Goal: Task Accomplishment & Management: Complete application form

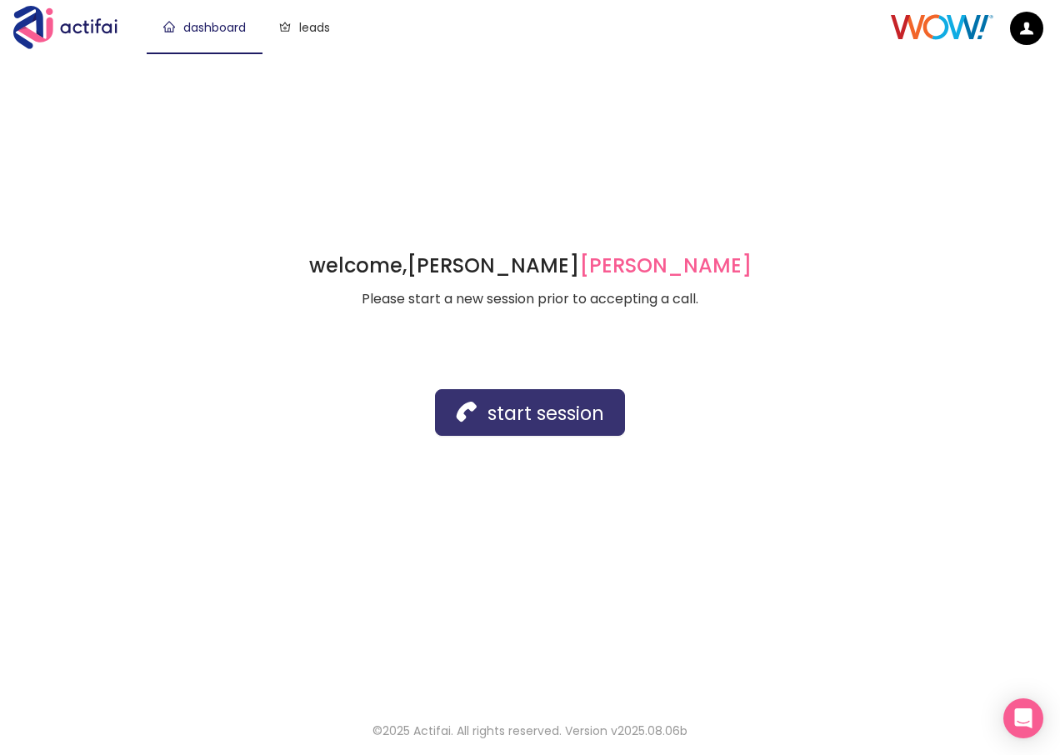
click at [526, 421] on button "start session" at bounding box center [530, 412] width 190 height 47
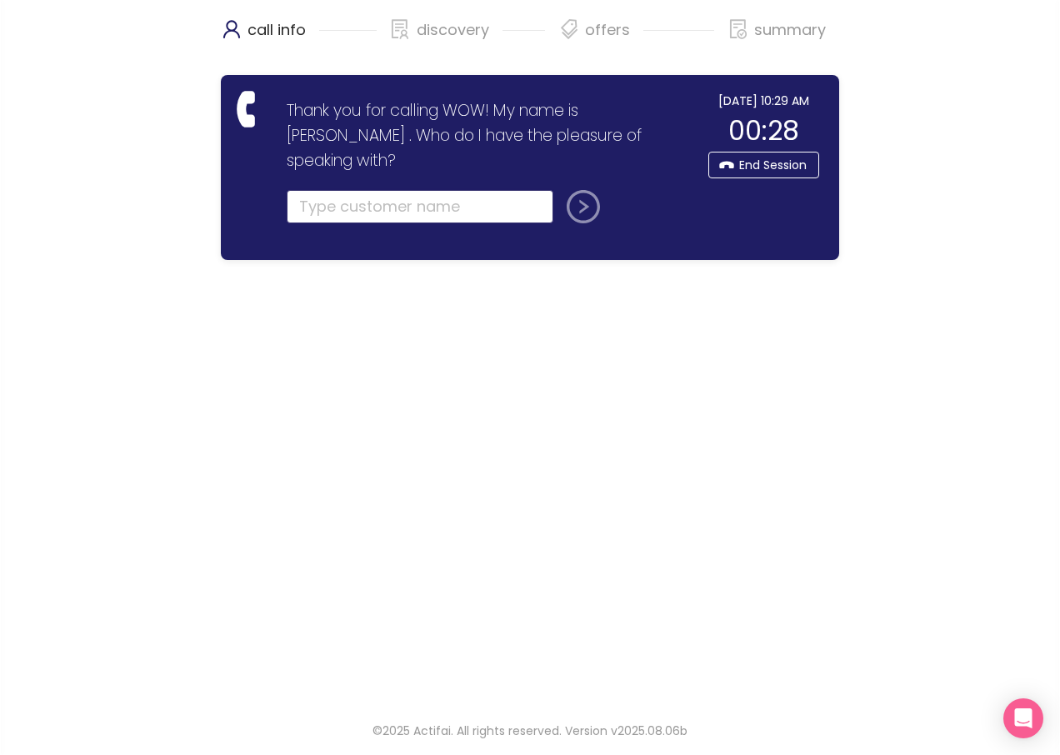
click at [330, 190] on input "text" at bounding box center [420, 206] width 267 height 33
click at [334, 190] on input "text" at bounding box center [420, 206] width 267 height 33
click at [347, 190] on input "text" at bounding box center [420, 206] width 267 height 33
type input "[PERSON_NAME]"
click at [575, 192] on button "submit" at bounding box center [580, 206] width 40 height 33
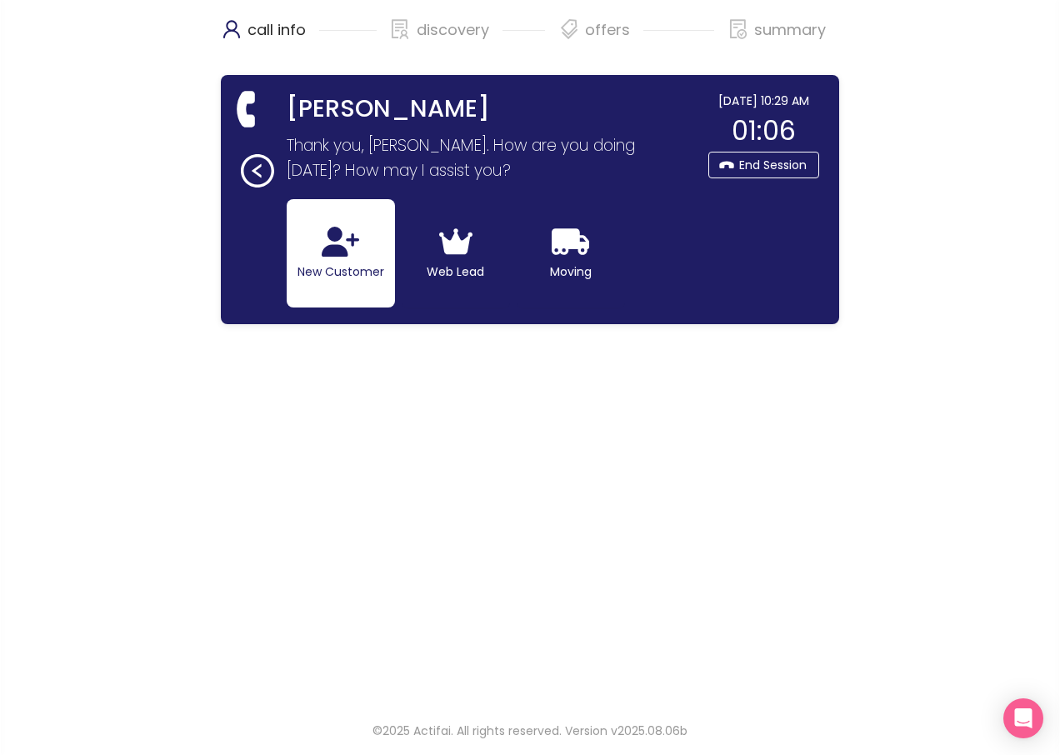
click at [343, 259] on button "New Customer" at bounding box center [341, 253] width 108 height 108
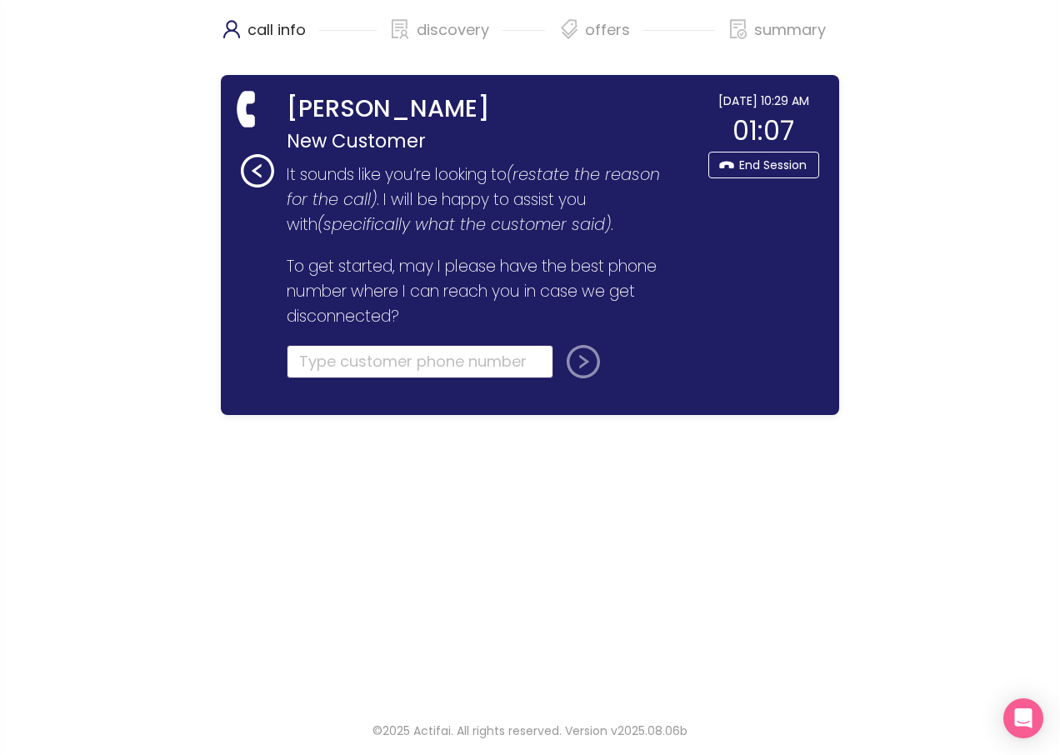
click at [352, 362] on input "tel" at bounding box center [420, 361] width 267 height 33
type input "[PHONE_NUMBER]"
click at [584, 364] on button "submit" at bounding box center [580, 361] width 40 height 33
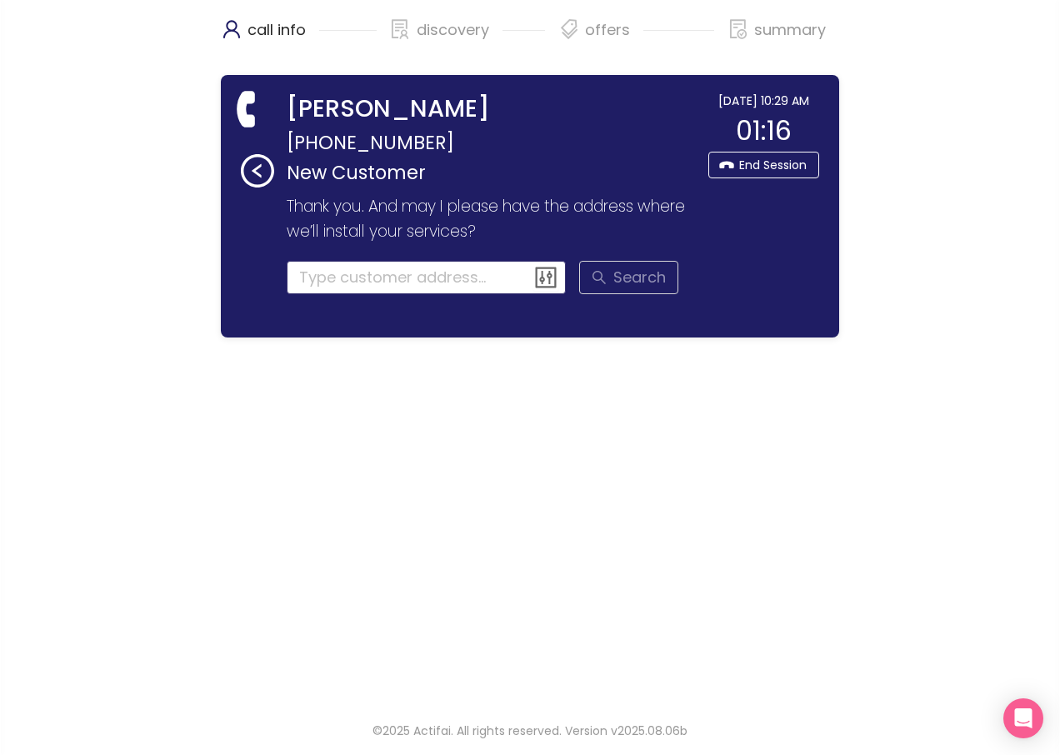
click at [380, 285] on input at bounding box center [427, 277] width 280 height 33
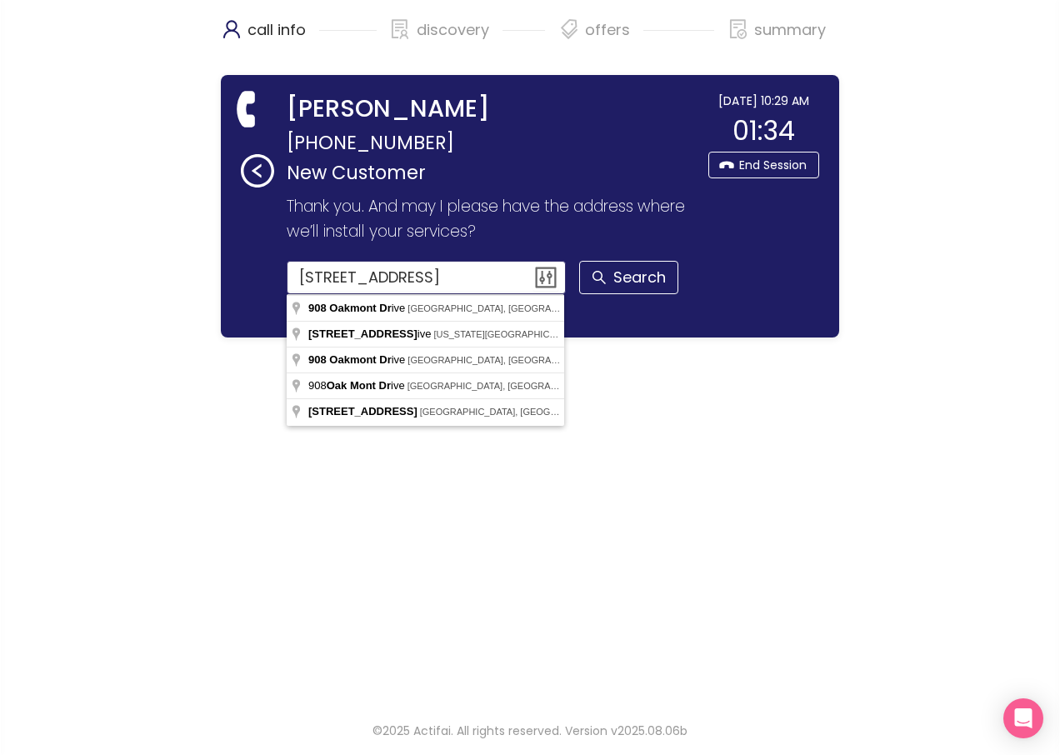
click at [462, 277] on input "[STREET_ADDRESS]" at bounding box center [427, 277] width 280 height 33
click at [366, 277] on input "[STREET_ADDRESS]" at bounding box center [427, 277] width 280 height 33
type input "[STREET_ADDRESS]"
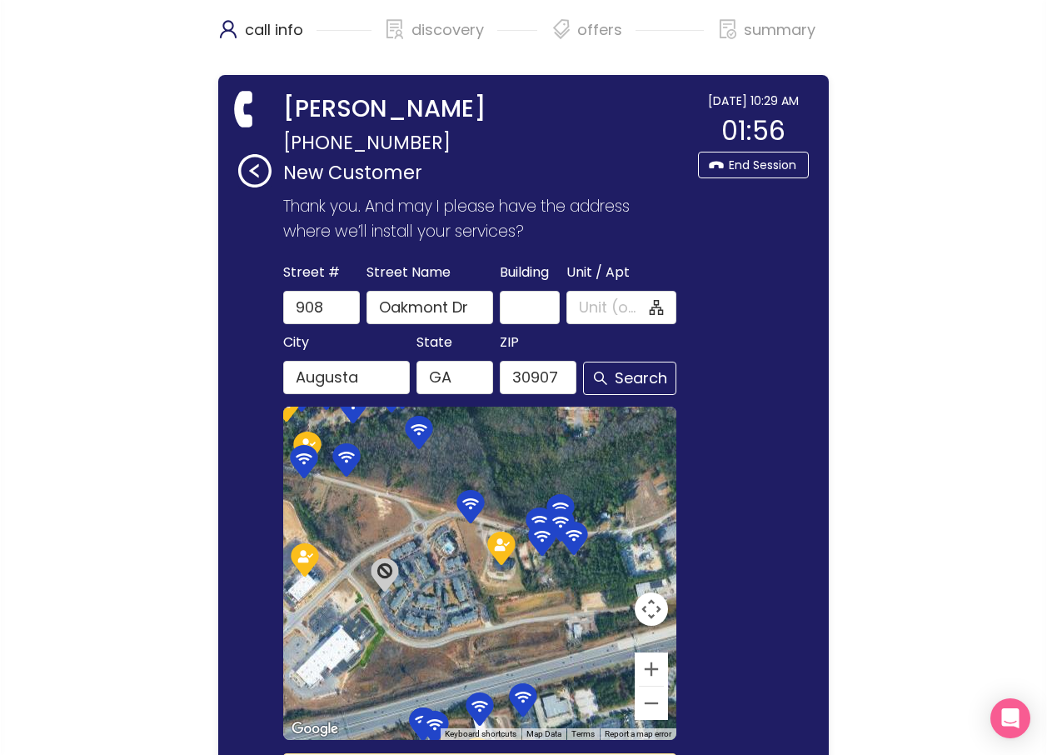
drag, startPoint x: 591, startPoint y: 431, endPoint x: 564, endPoint y: 443, distance: 29.9
click at [589, 297] on input "Unit / Apt" at bounding box center [612, 307] width 67 height 23
type input "602"
click at [625, 381] on button "Search" at bounding box center [629, 378] width 93 height 33
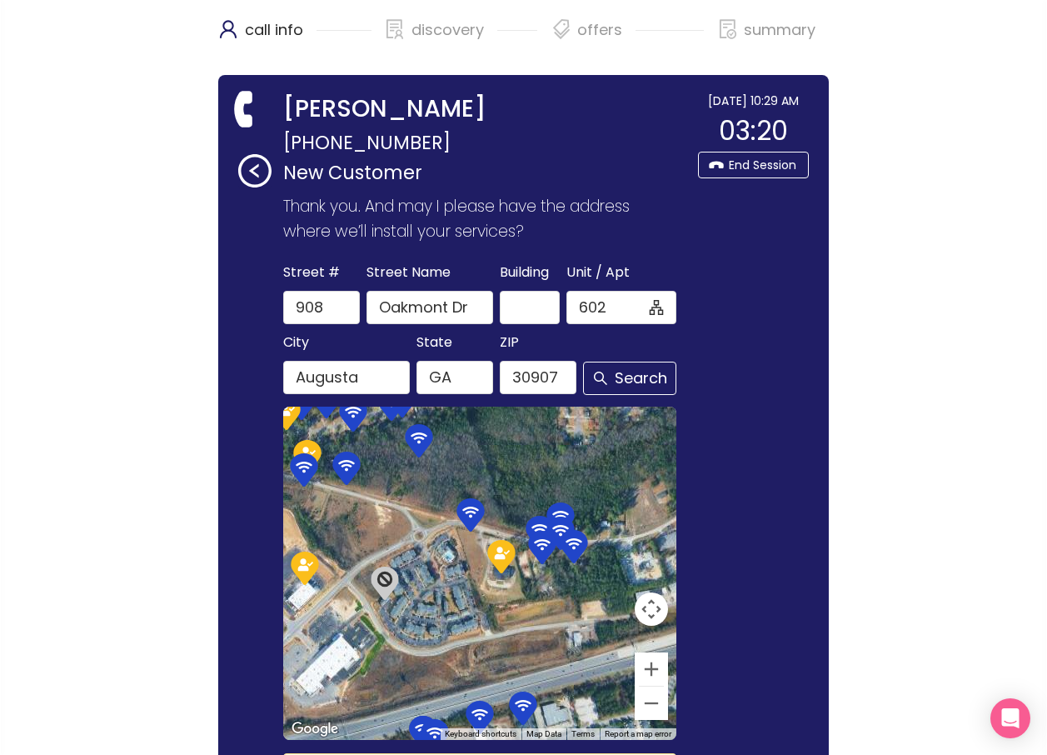
click at [666, 526] on section "Thank you for calling WOW! My name is [PERSON_NAME] . Who do I have the pleasur…" at bounding box center [473, 653] width 433 height 932
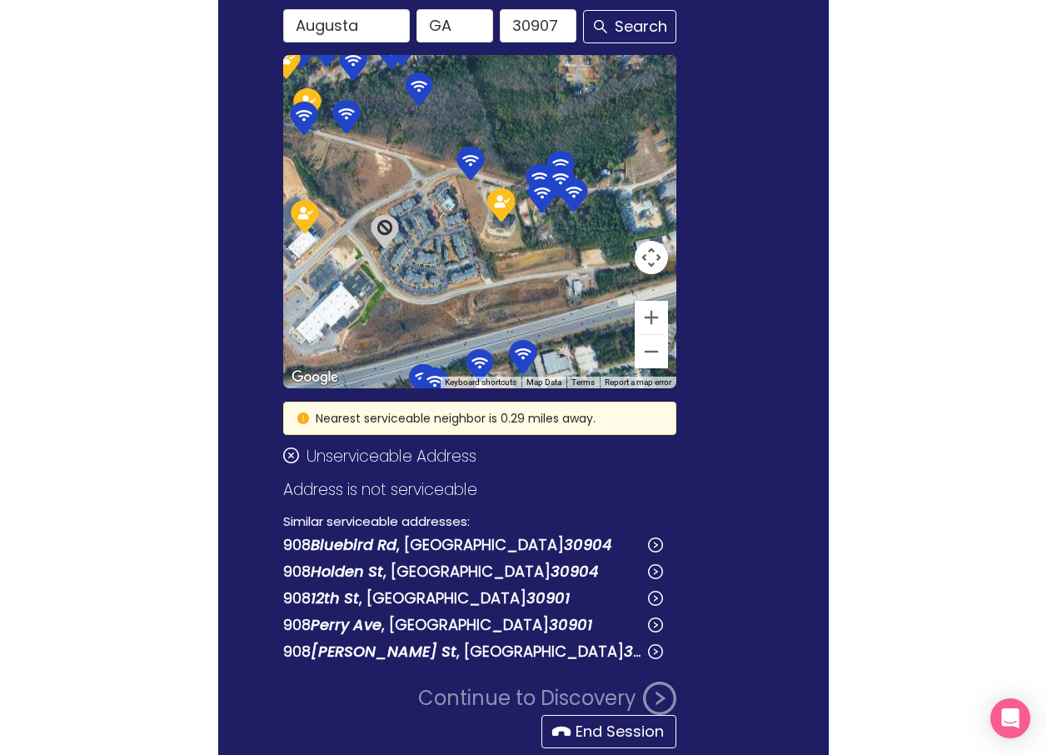
scroll to position [448, 0]
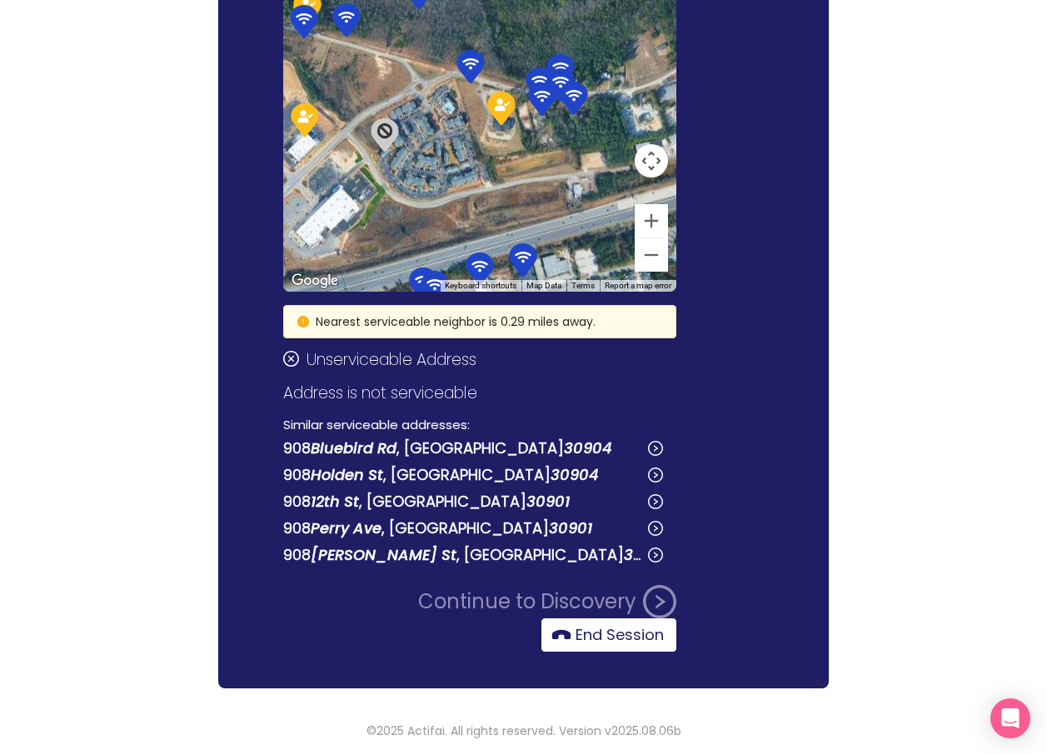
click at [596, 630] on button "End Session" at bounding box center [608, 634] width 135 height 33
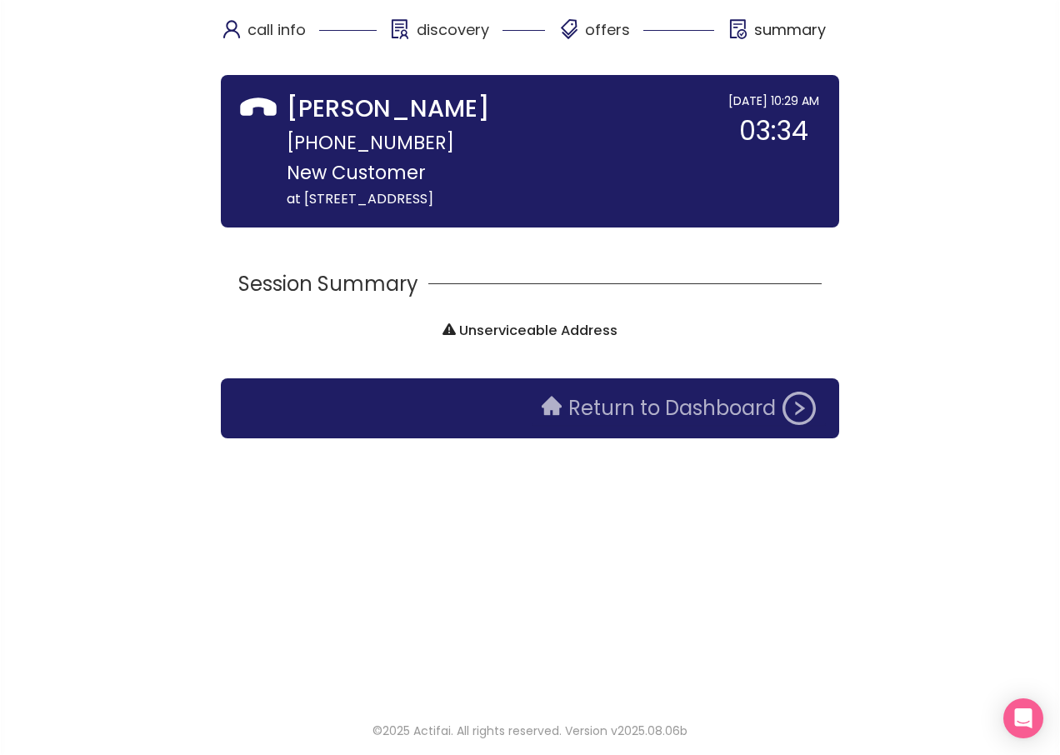
click at [618, 421] on button "Return to Dashboard" at bounding box center [678, 407] width 294 height 33
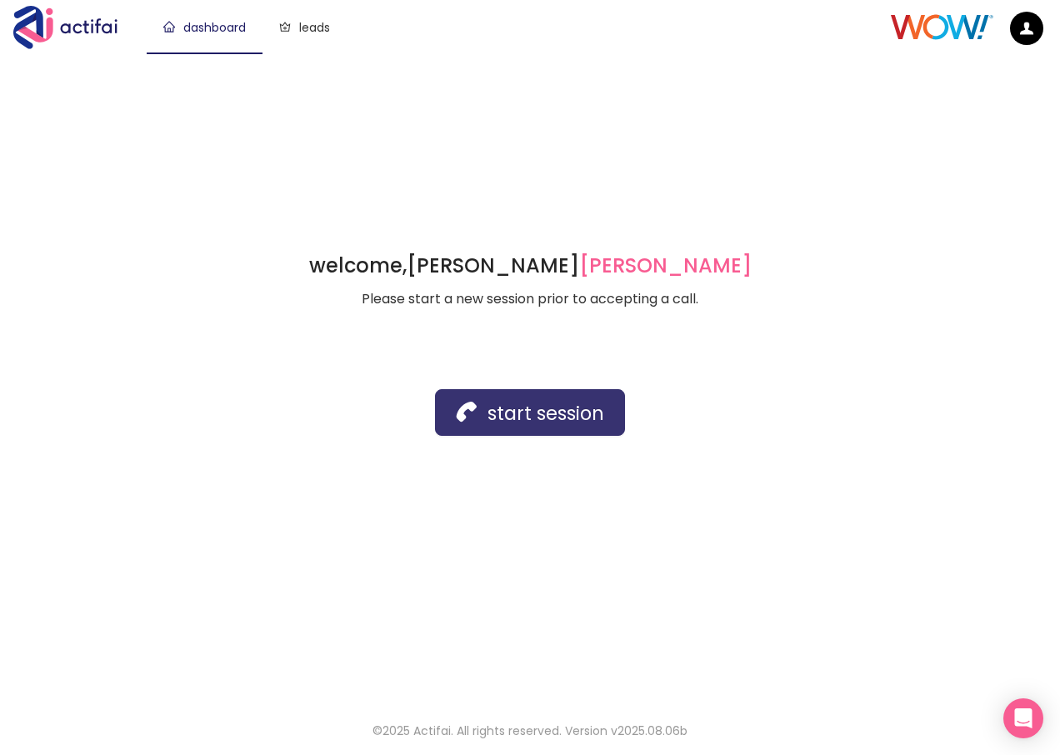
click at [493, 408] on button "start session" at bounding box center [530, 412] width 190 height 47
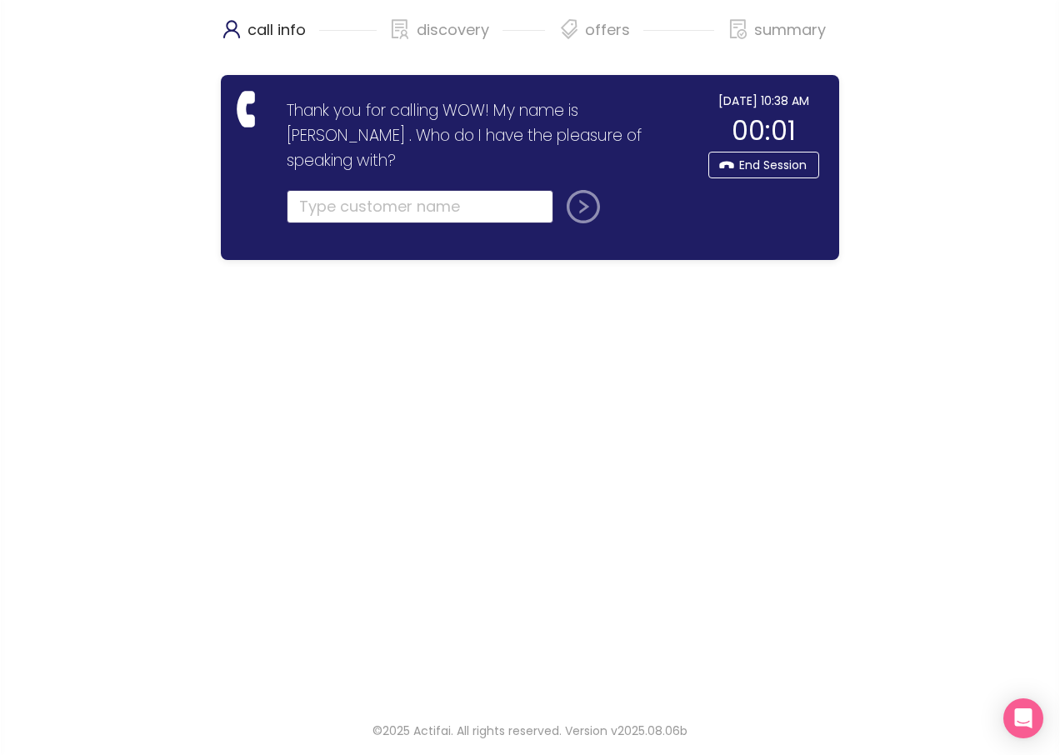
click at [356, 190] on input "text" at bounding box center [420, 206] width 267 height 33
type input "[PERSON_NAME]"
click at [583, 190] on button "submit" at bounding box center [580, 206] width 40 height 33
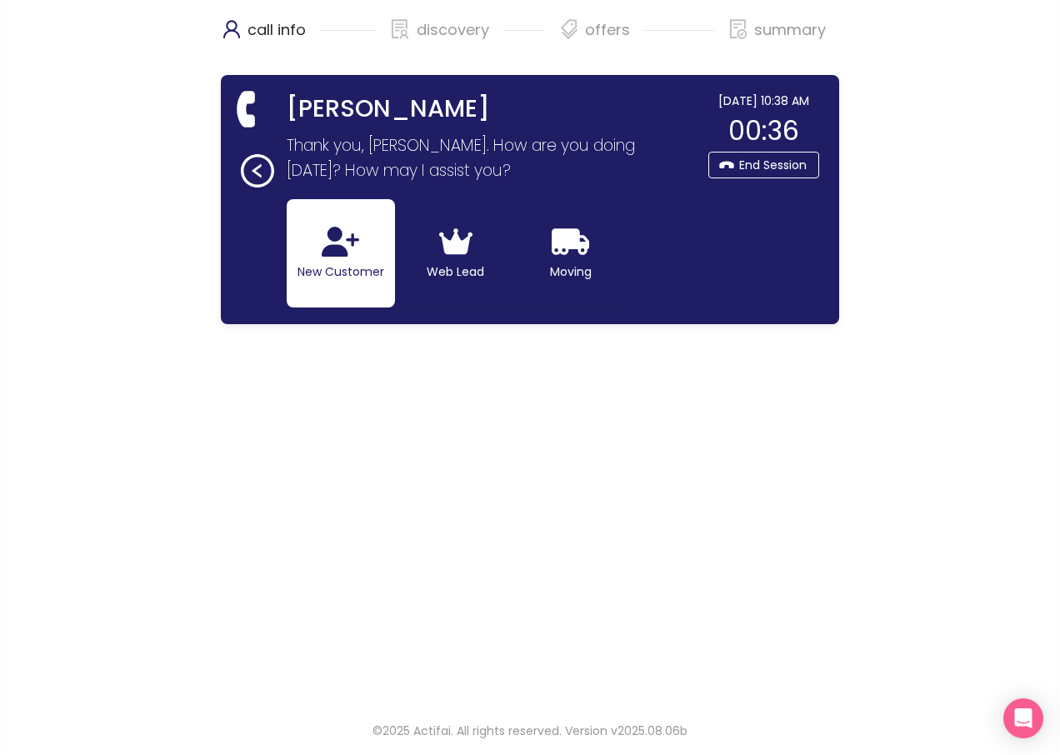
click at [336, 267] on button "New Customer" at bounding box center [341, 253] width 108 height 108
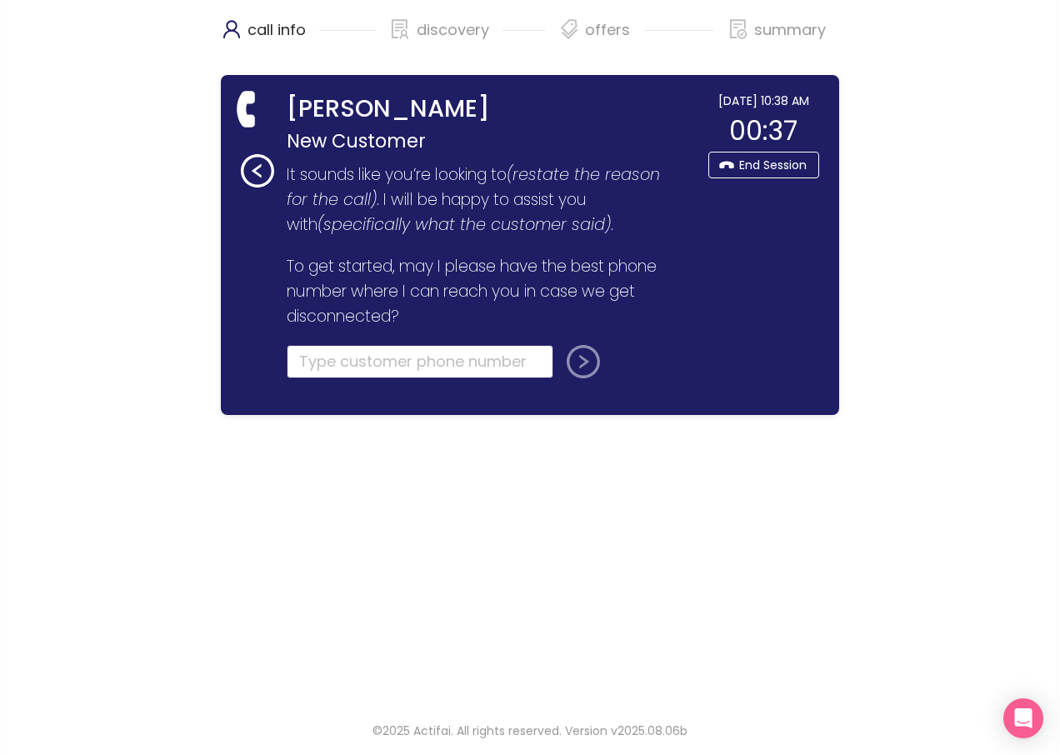
click at [326, 361] on input "tel" at bounding box center [420, 361] width 267 height 33
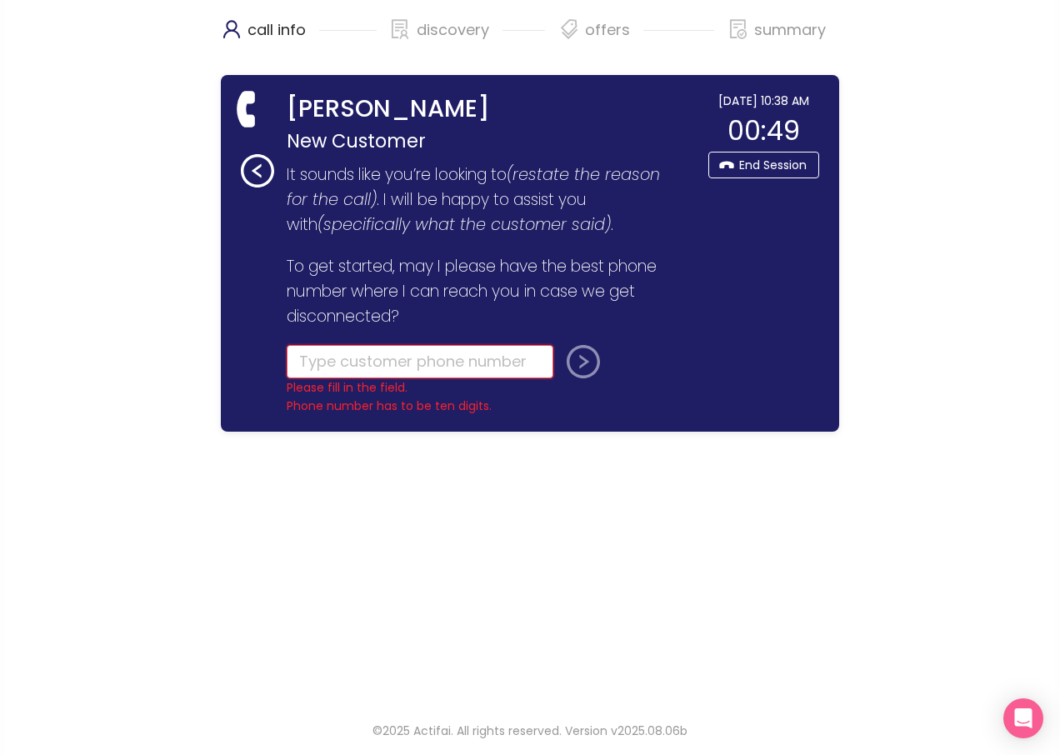
click at [348, 363] on input "tel" at bounding box center [420, 361] width 267 height 33
type input "[PHONE_NUMBER]"
click at [581, 363] on button "submit" at bounding box center [580, 361] width 40 height 33
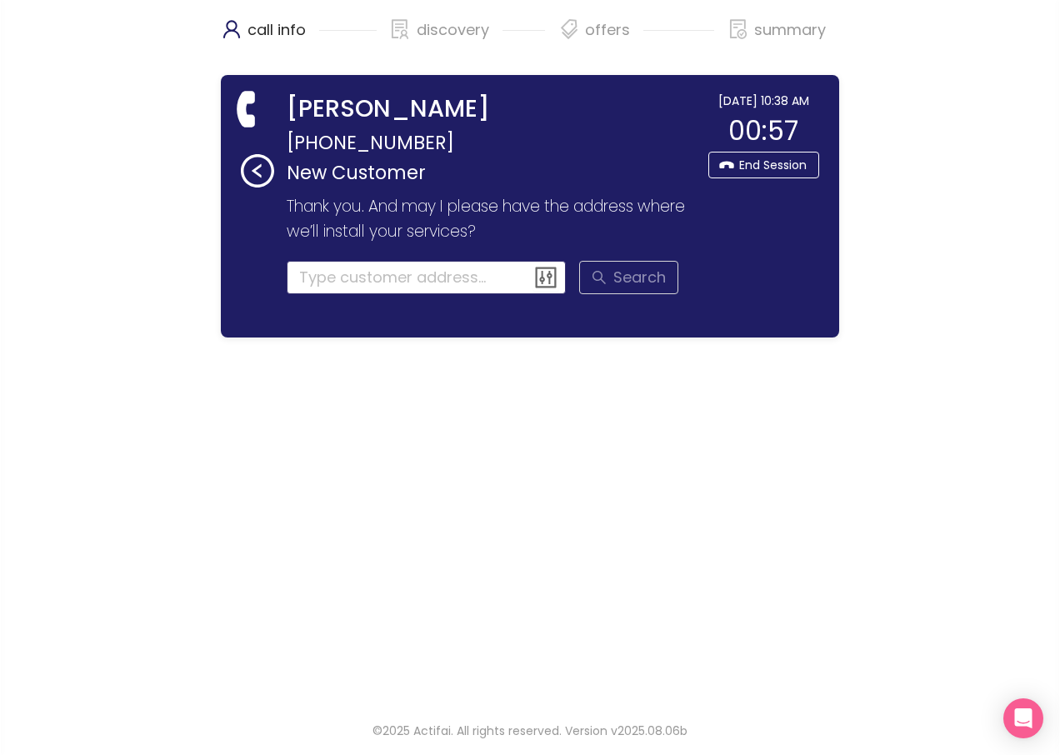
click at [335, 283] on input at bounding box center [427, 277] width 280 height 33
click at [324, 281] on input at bounding box center [427, 277] width 280 height 33
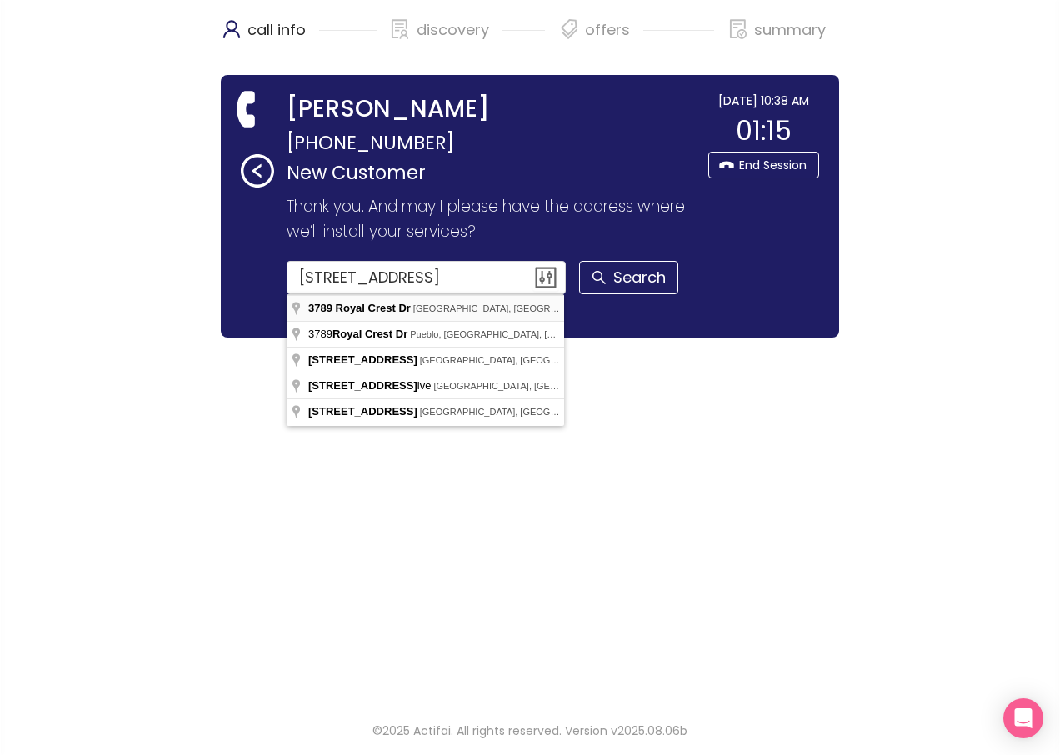
type input "[STREET_ADDRESS][PERSON_NAME]"
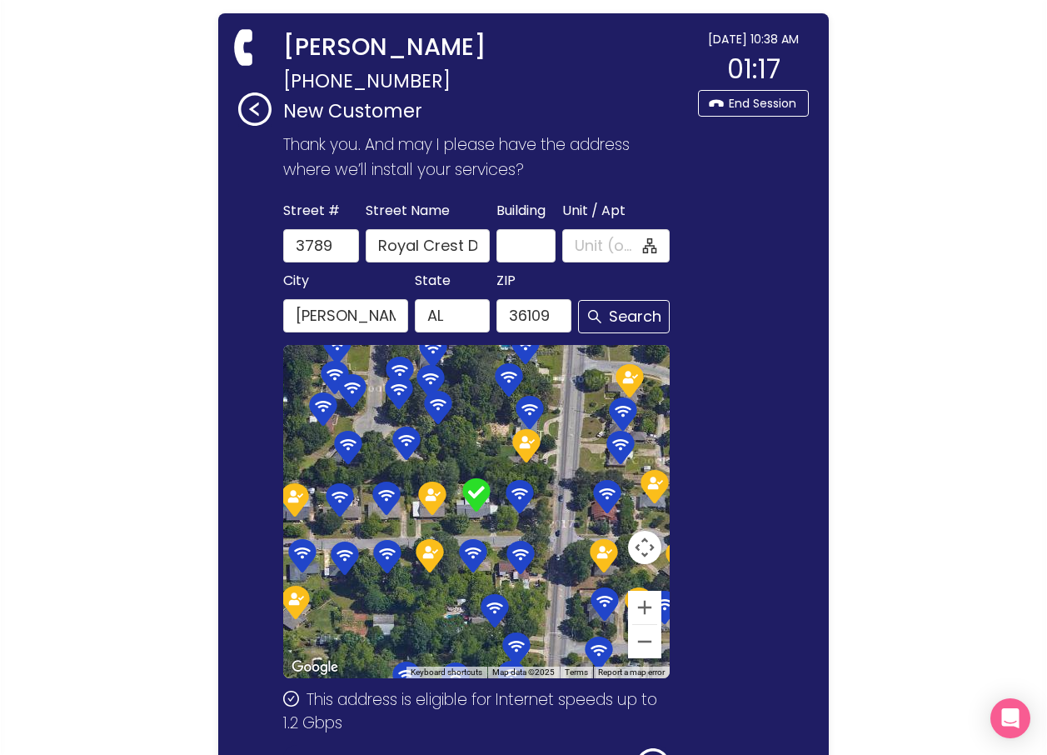
scroll to position [192, 0]
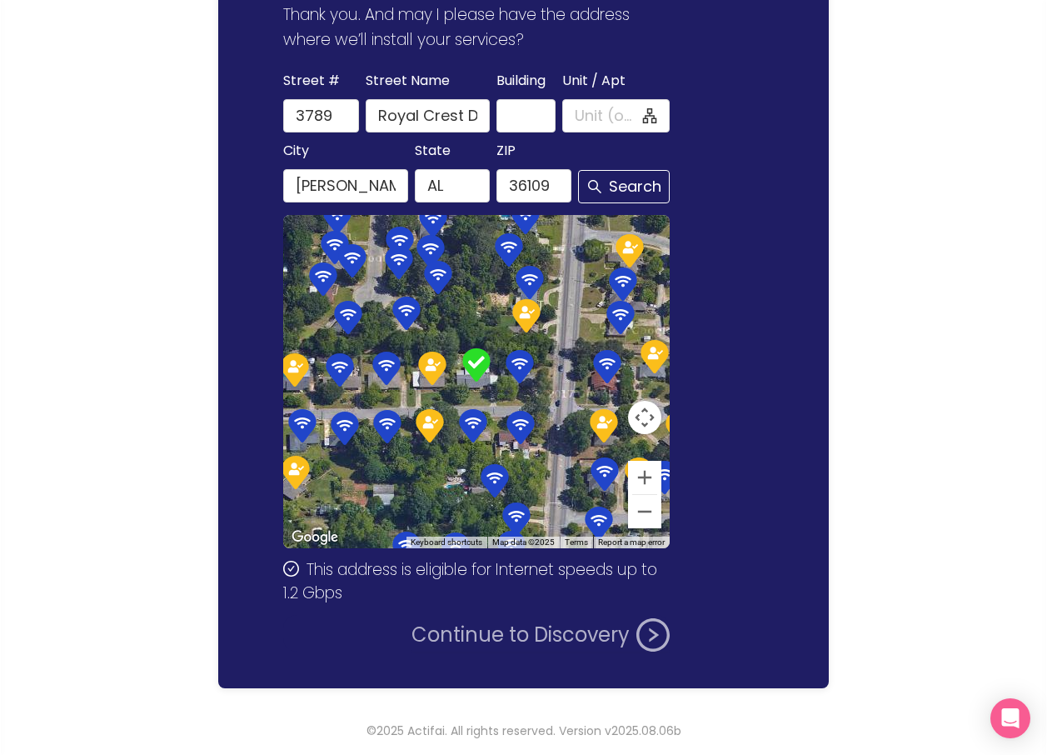
click at [503, 626] on button "Continue to Discovery" at bounding box center [540, 634] width 258 height 33
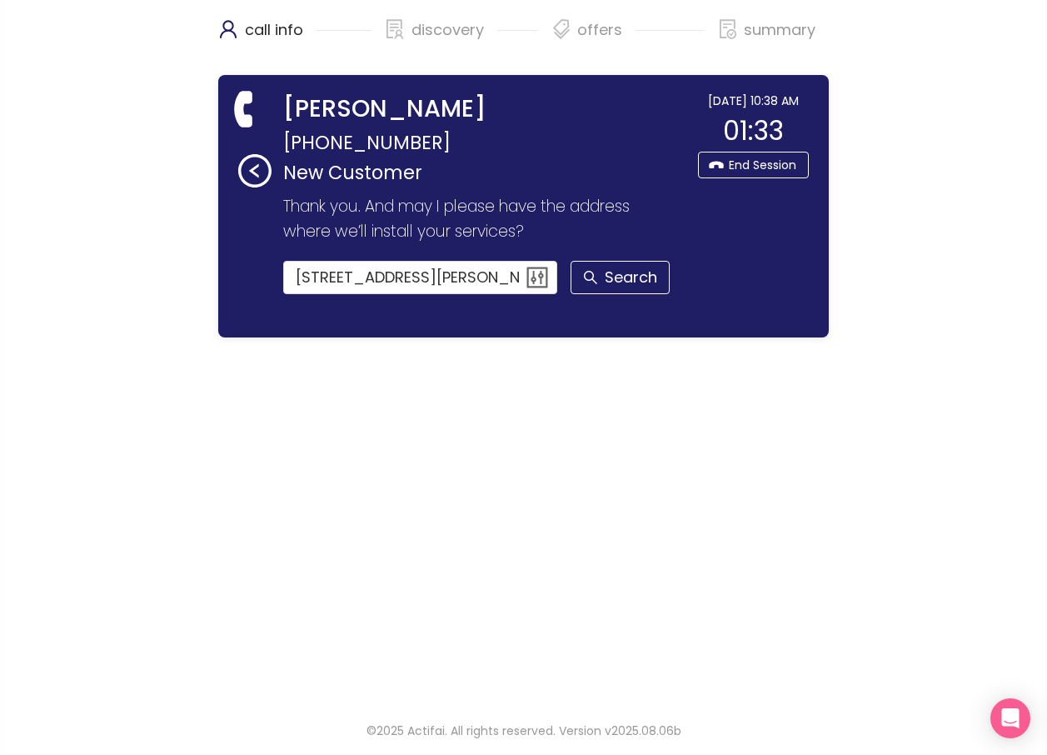
scroll to position [0, 0]
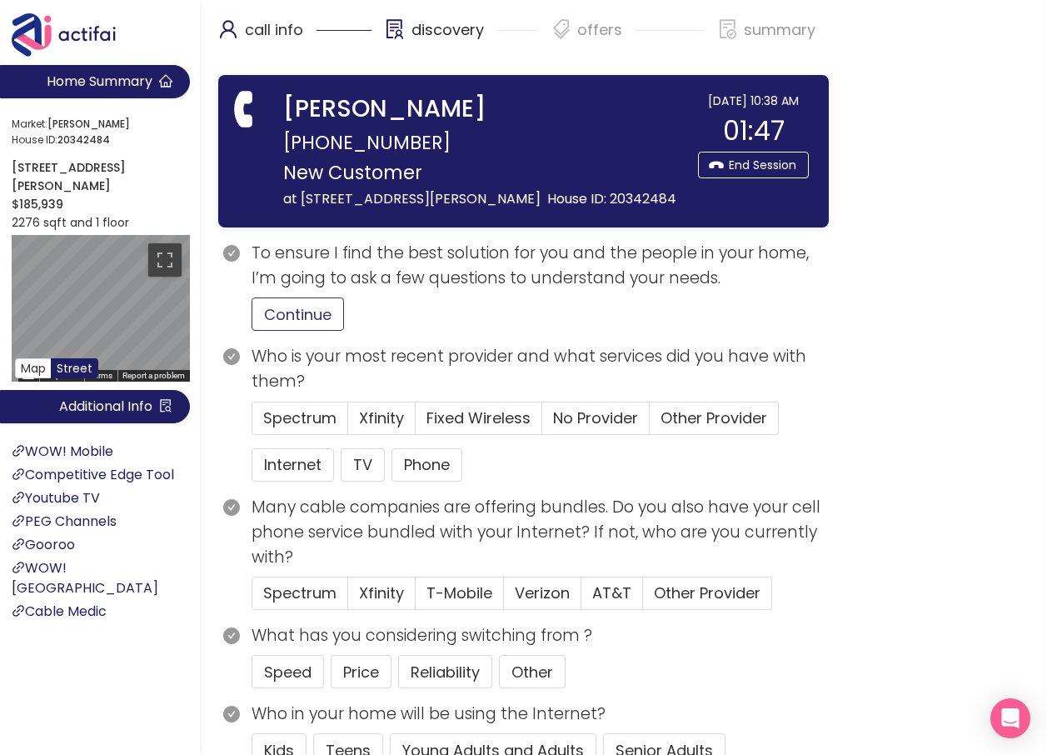
click at [278, 331] on button "Continue" at bounding box center [298, 313] width 92 height 33
click at [301, 428] on span "Spectrum" at bounding box center [299, 417] width 73 height 21
click at [252, 423] on input "Spectrum" at bounding box center [252, 423] width 0 height 0
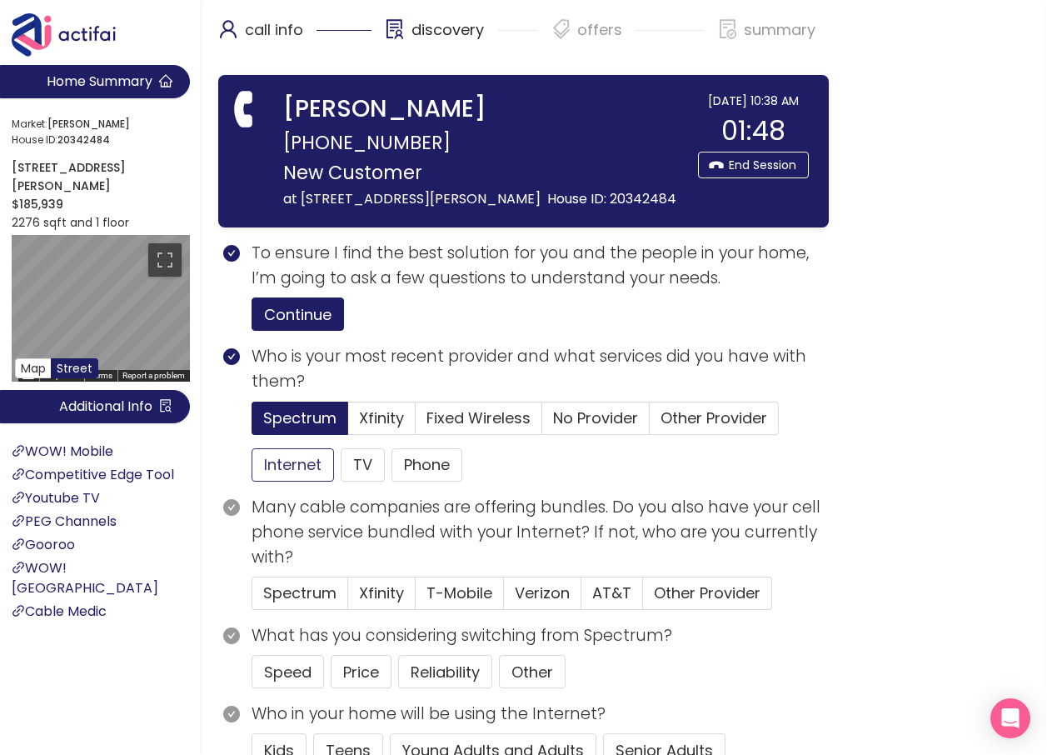
click at [310, 481] on button "Internet" at bounding box center [293, 464] width 82 height 33
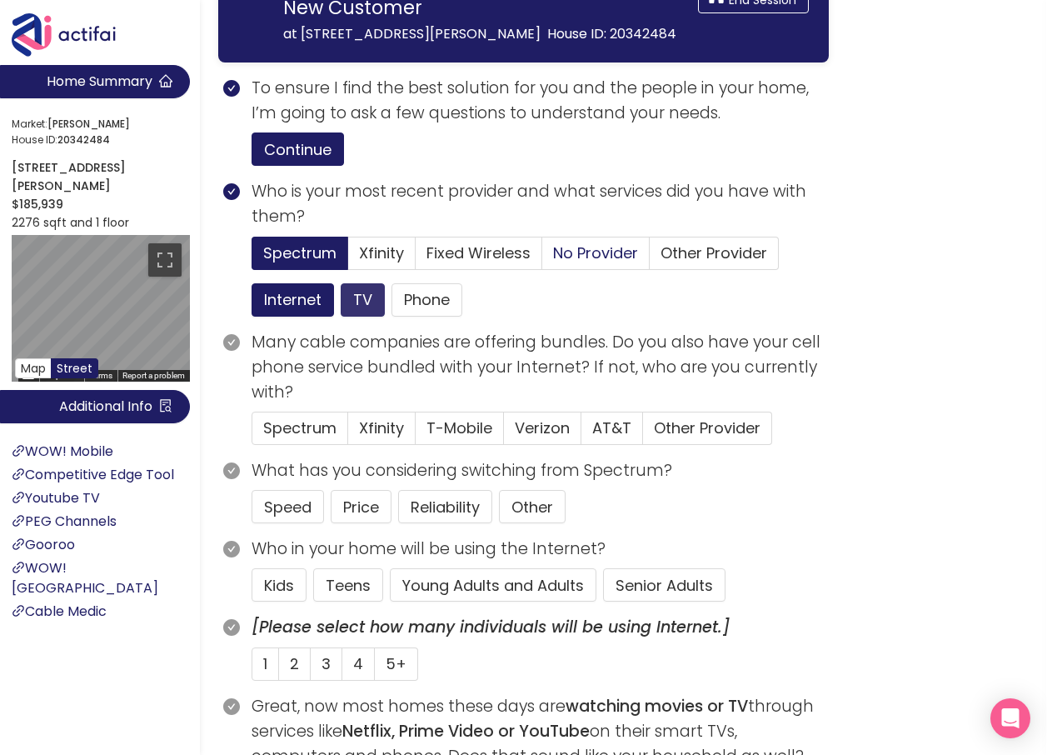
scroll to position [167, 0]
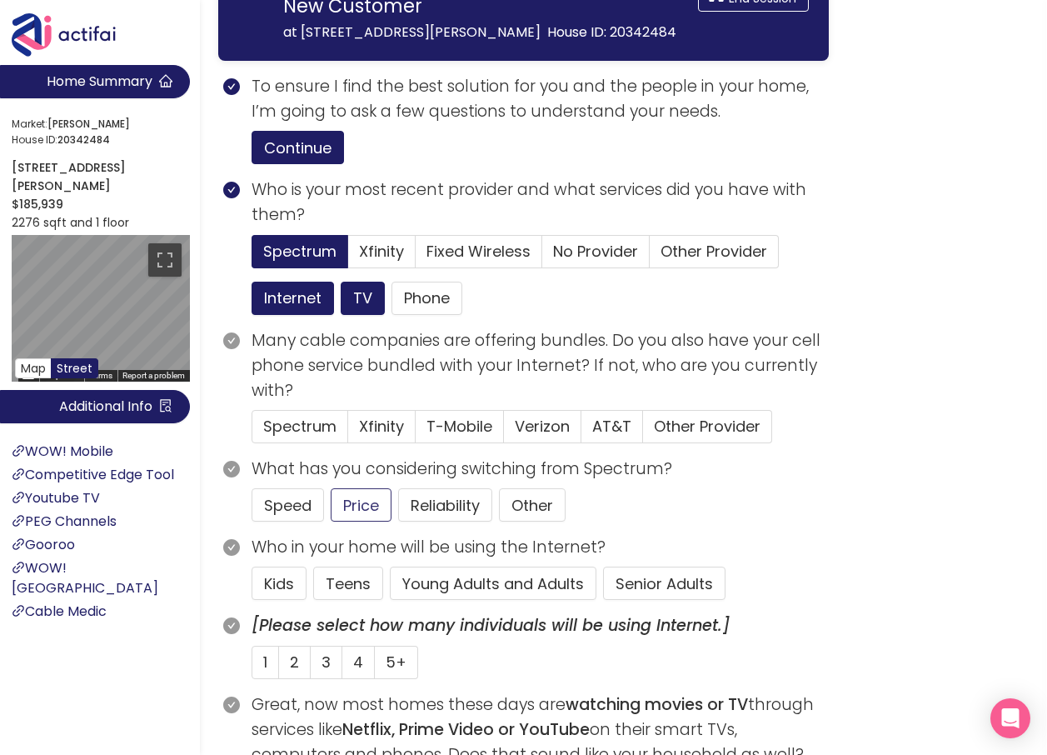
click at [673, 600] on button "Senior Adults" at bounding box center [664, 582] width 122 height 33
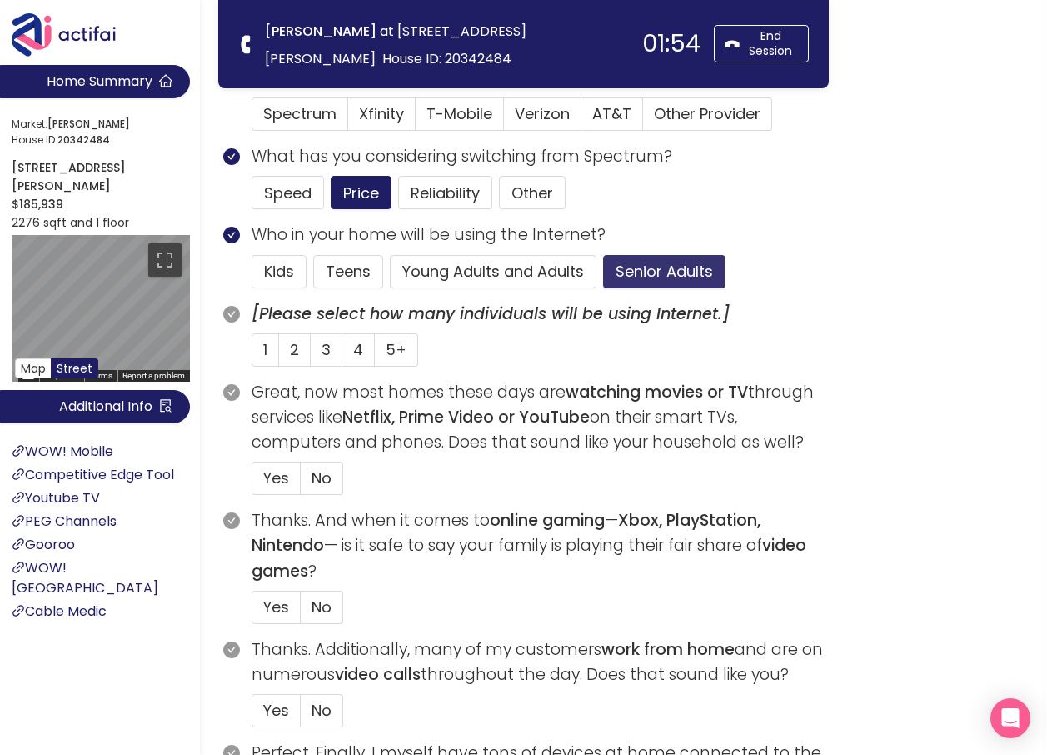
scroll to position [333, 0]
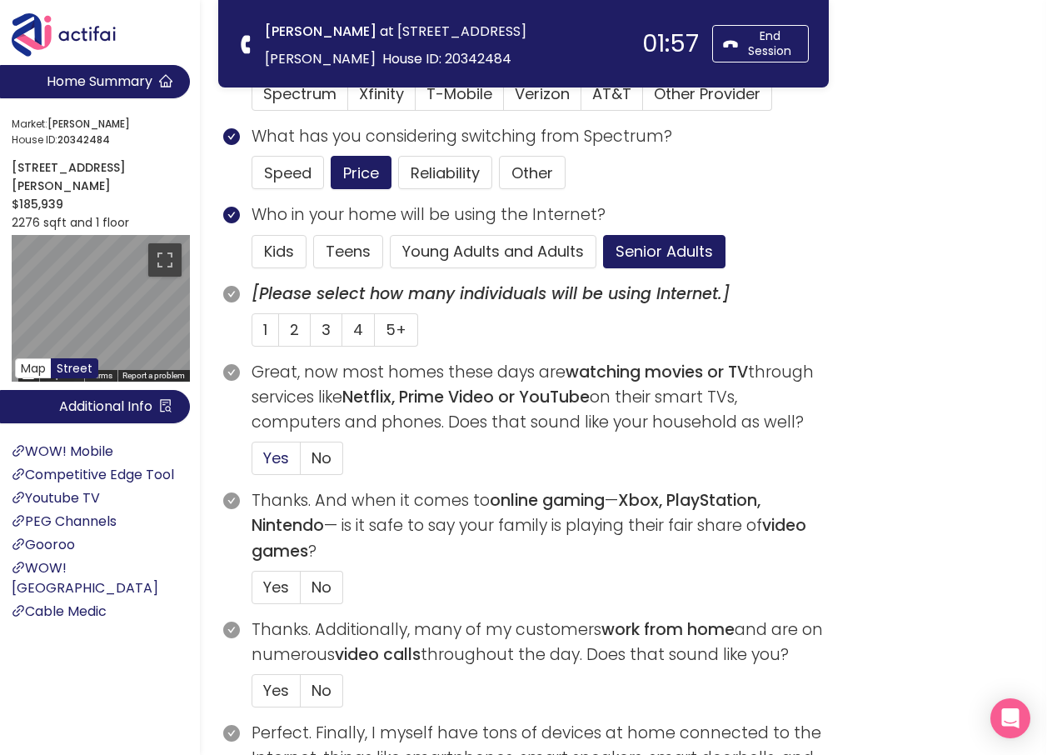
click at [278, 456] on span "Yes" at bounding box center [276, 457] width 26 height 21
drag, startPoint x: 278, startPoint y: 456, endPoint x: 259, endPoint y: 328, distance: 129.7
click at [259, 328] on label "1" at bounding box center [265, 329] width 27 height 33
click at [252, 335] on input "1" at bounding box center [252, 335] width 0 height 0
click at [272, 466] on span "Yes" at bounding box center [276, 457] width 26 height 21
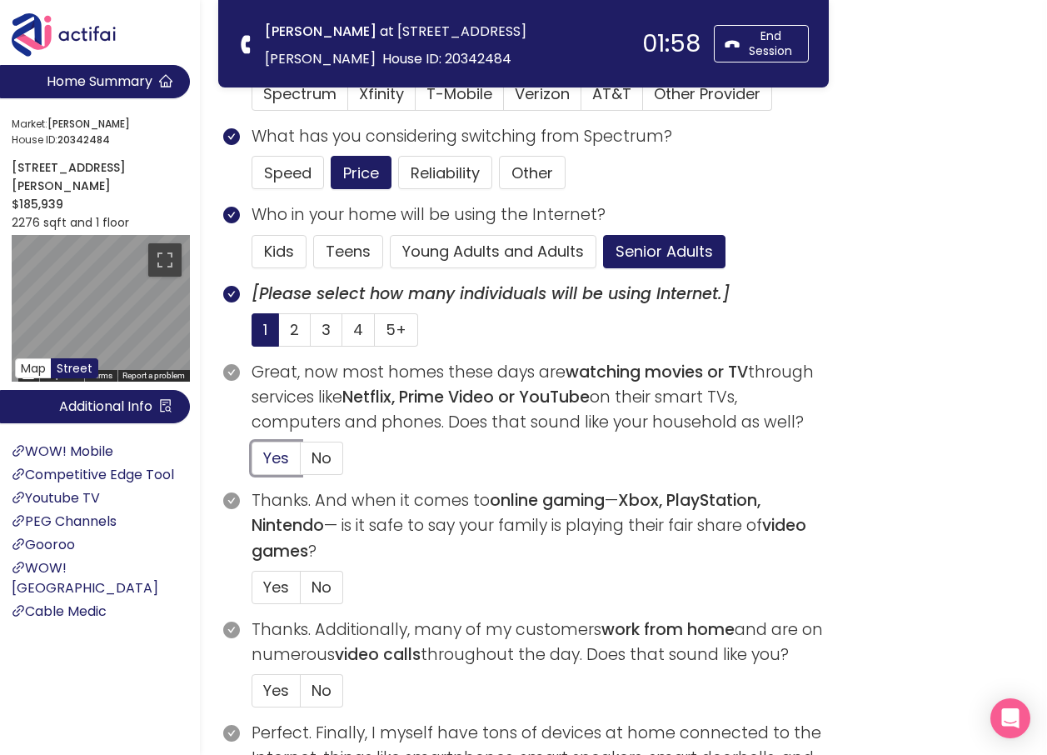
click at [252, 463] on input "Yes" at bounding box center [252, 463] width 0 height 0
click at [322, 586] on span "No" at bounding box center [322, 586] width 20 height 21
click at [301, 592] on input "No" at bounding box center [301, 592] width 0 height 0
click at [319, 684] on span "No" at bounding box center [322, 690] width 20 height 21
click at [301, 696] on input "No" at bounding box center [301, 696] width 0 height 0
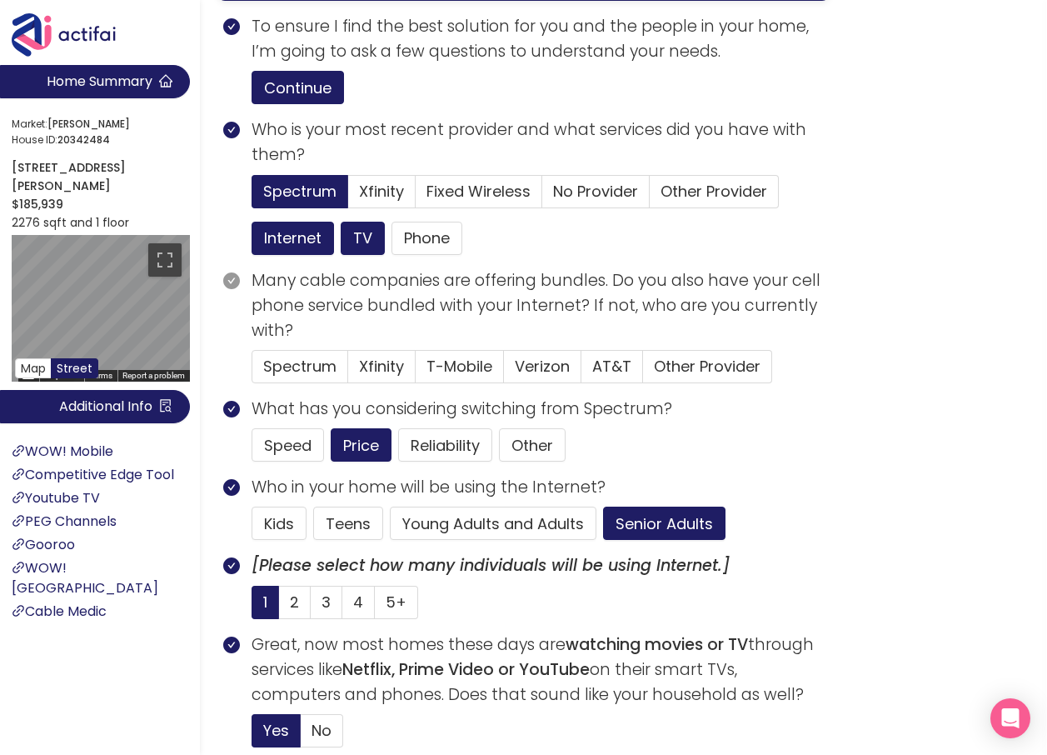
scroll to position [250, 0]
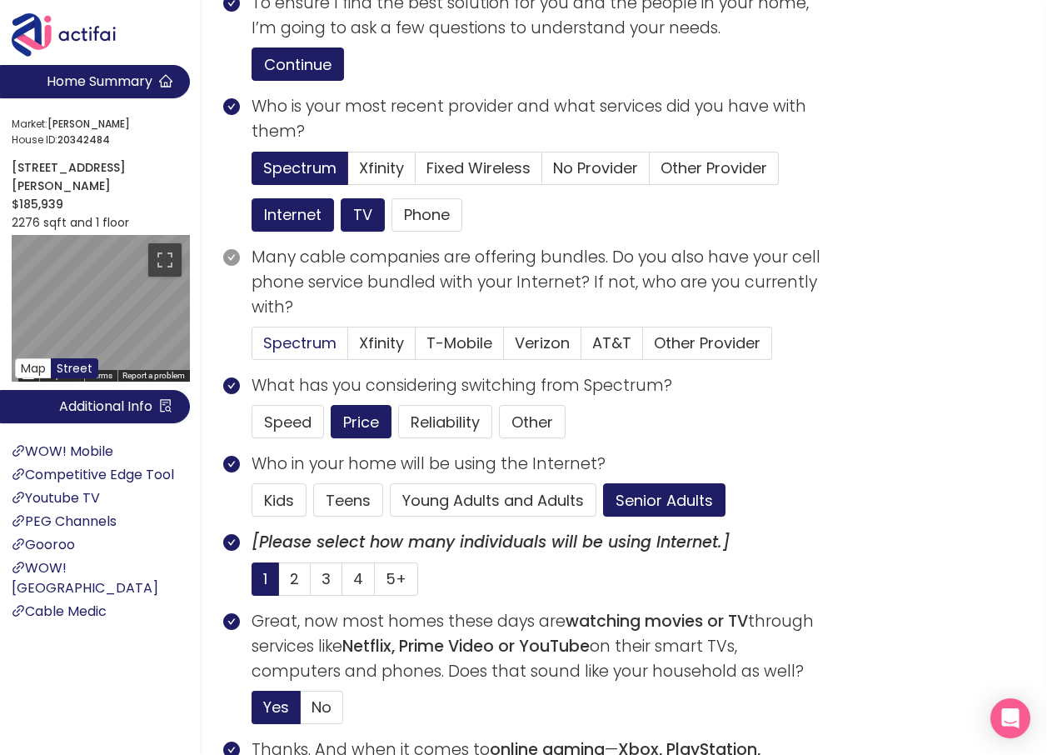
click at [301, 353] on span "Spectrum" at bounding box center [299, 342] width 73 height 21
click at [252, 348] on input "Spectrum" at bounding box center [252, 348] width 0 height 0
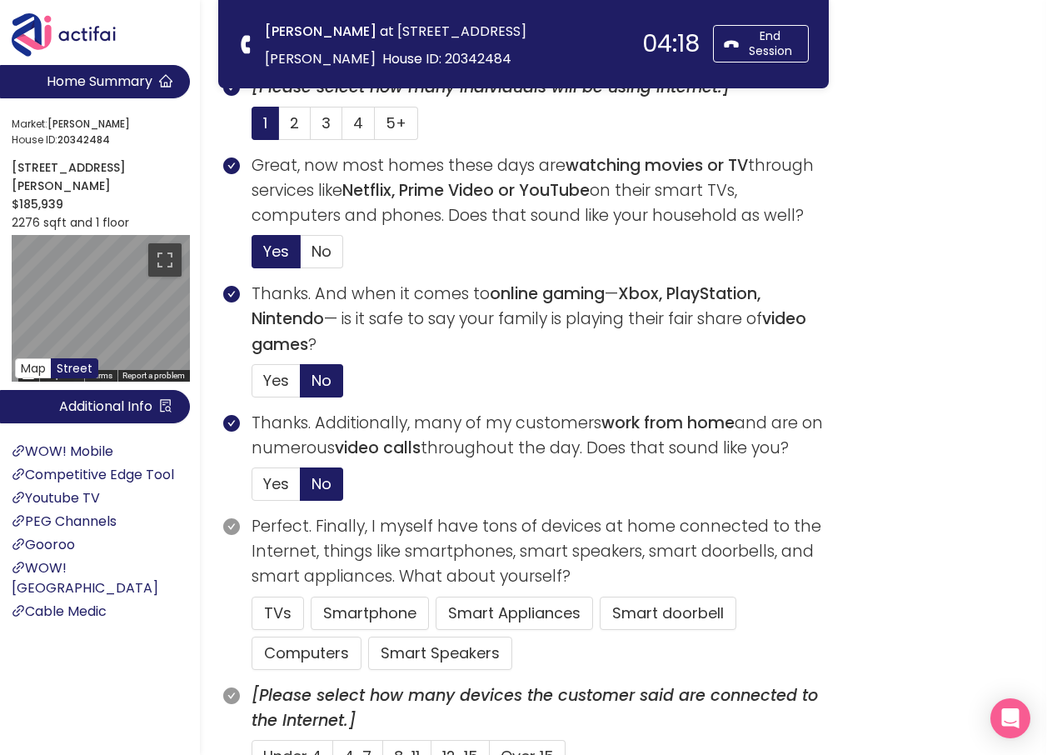
scroll to position [583, 0]
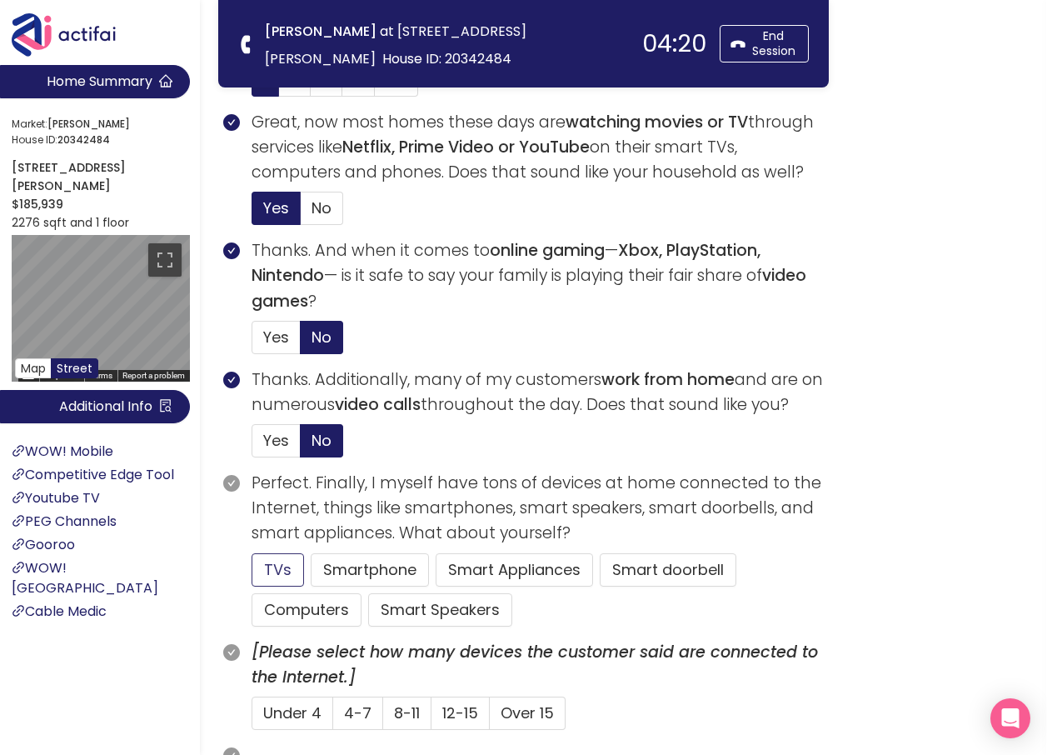
click at [288, 569] on button "TVs" at bounding box center [278, 569] width 52 height 33
drag, startPoint x: 291, startPoint y: 606, endPoint x: 307, endPoint y: 604, distance: 16.7
click at [292, 606] on button "Computers" at bounding box center [307, 609] width 110 height 33
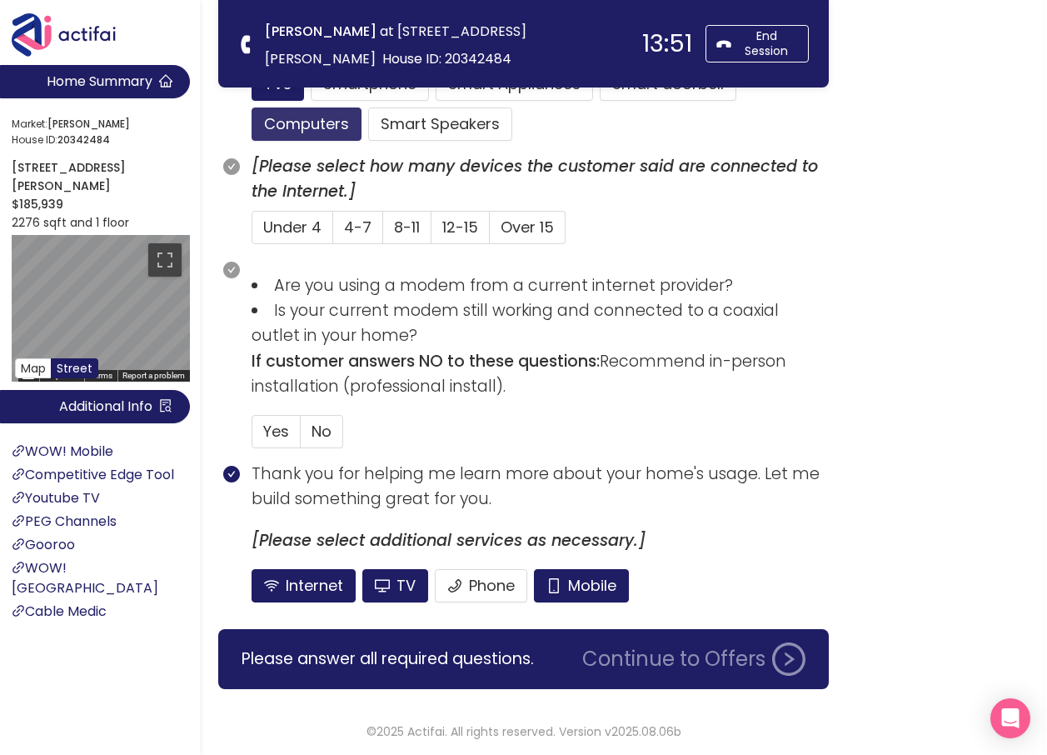
scroll to position [1070, 0]
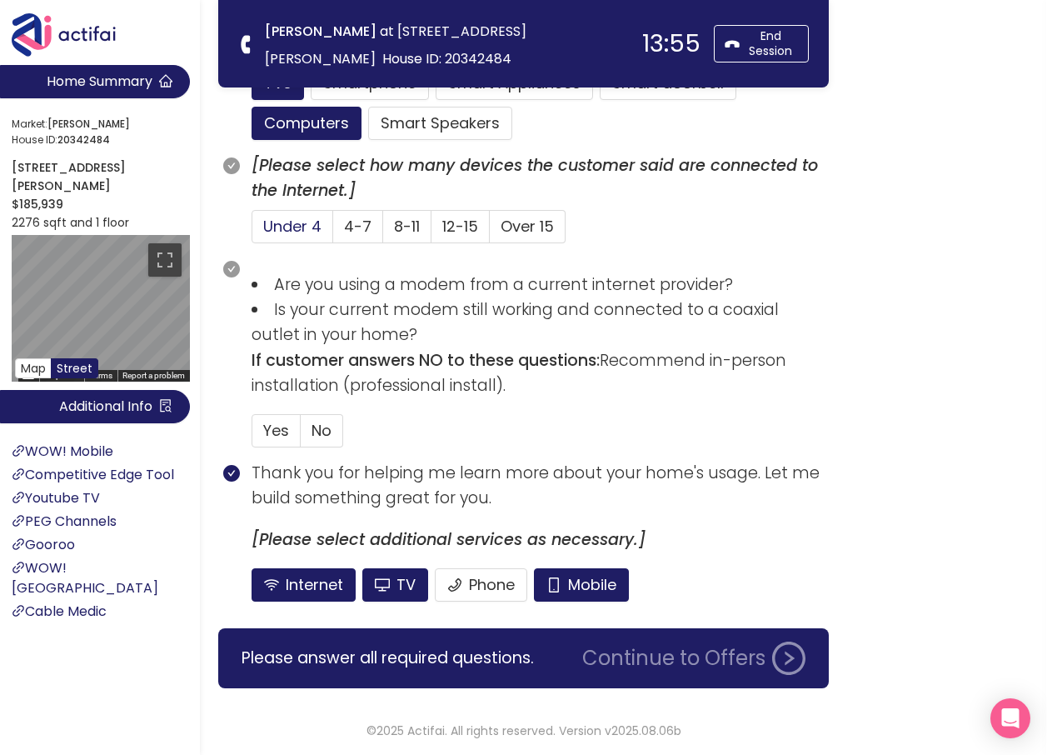
click at [313, 230] on span "Under 4" at bounding box center [292, 226] width 58 height 21
click at [252, 232] on input "Under 4" at bounding box center [252, 232] width 0 height 0
click at [559, 582] on button "Mobile" at bounding box center [581, 584] width 95 height 33
click at [326, 432] on span "No" at bounding box center [322, 430] width 20 height 21
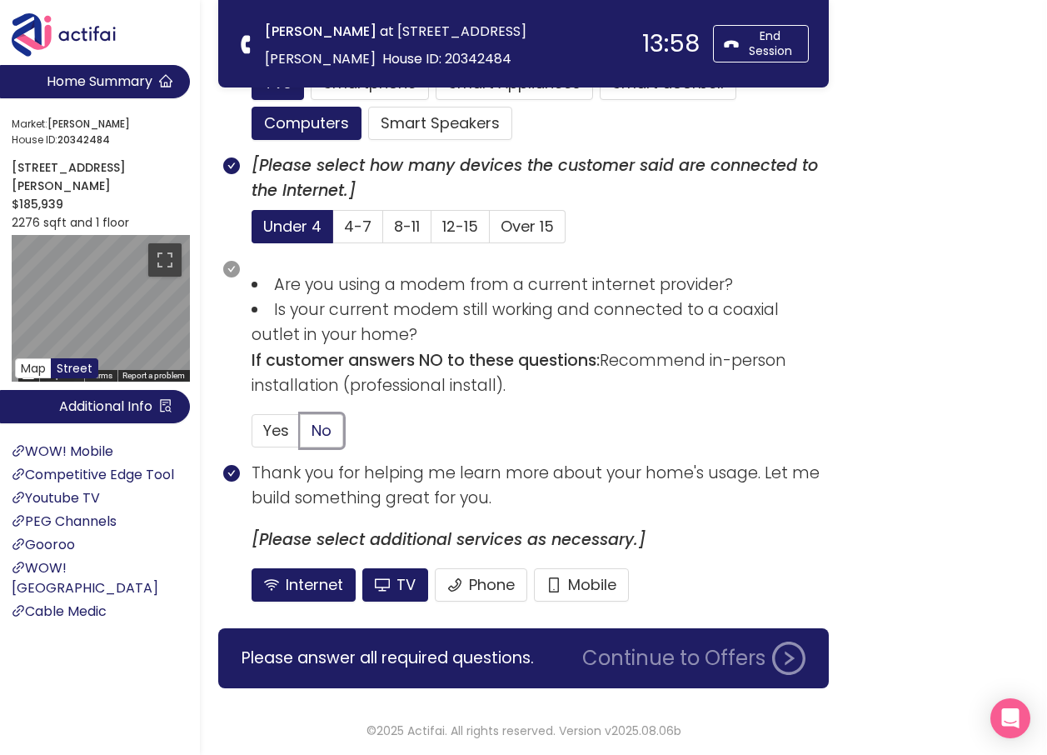
click at [301, 436] on input "No" at bounding box center [301, 436] width 0 height 0
click at [728, 666] on button "Continue to Offers" at bounding box center [693, 657] width 243 height 33
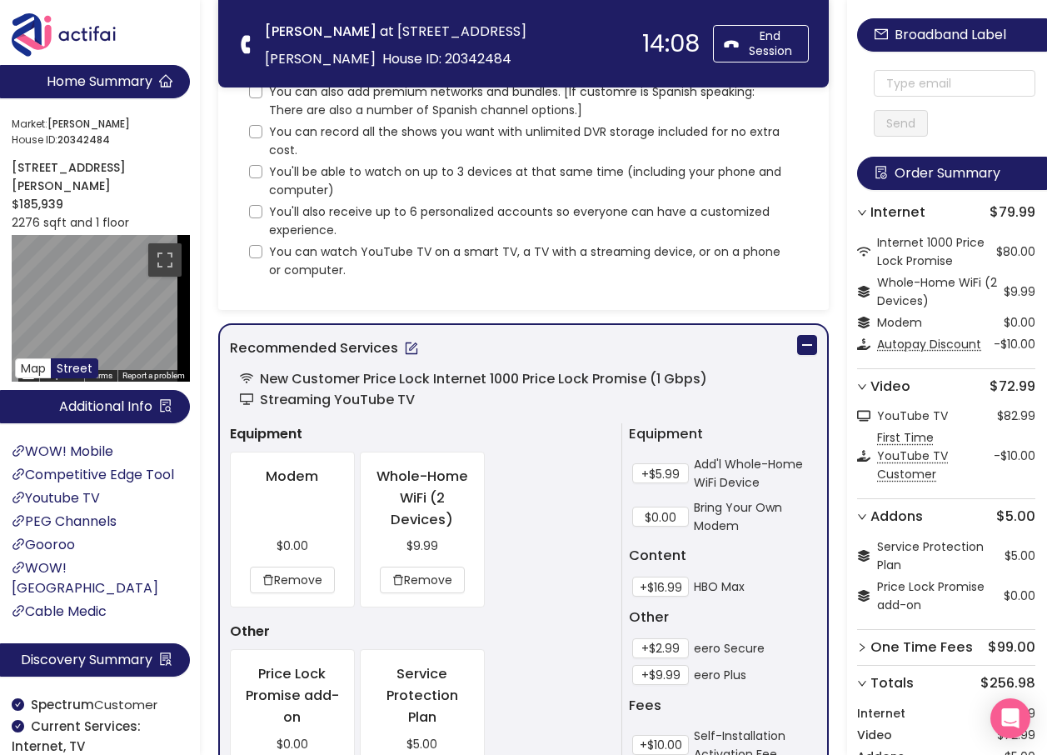
scroll to position [0, 0]
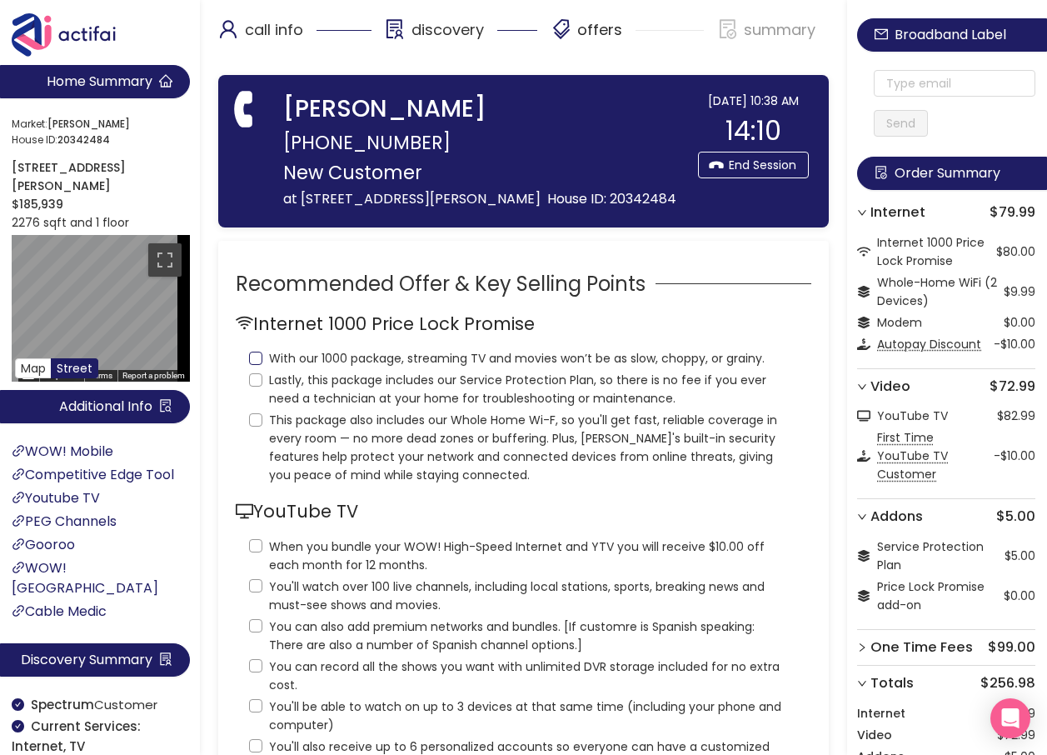
click at [257, 365] on input "With our 1000 package, streaming TV and movies won’t be as slow, choppy, or gra…" at bounding box center [255, 358] width 13 height 13
checkbox input "true"
click at [252, 386] on input "Lastly, this package includes our Service Protection Plan, so there is no fee i…" at bounding box center [255, 379] width 13 height 13
checkbox input "true"
click at [257, 426] on input "This package also includes our Whole Home Wi-F, so you'll get fast, reliable co…" at bounding box center [255, 419] width 13 height 13
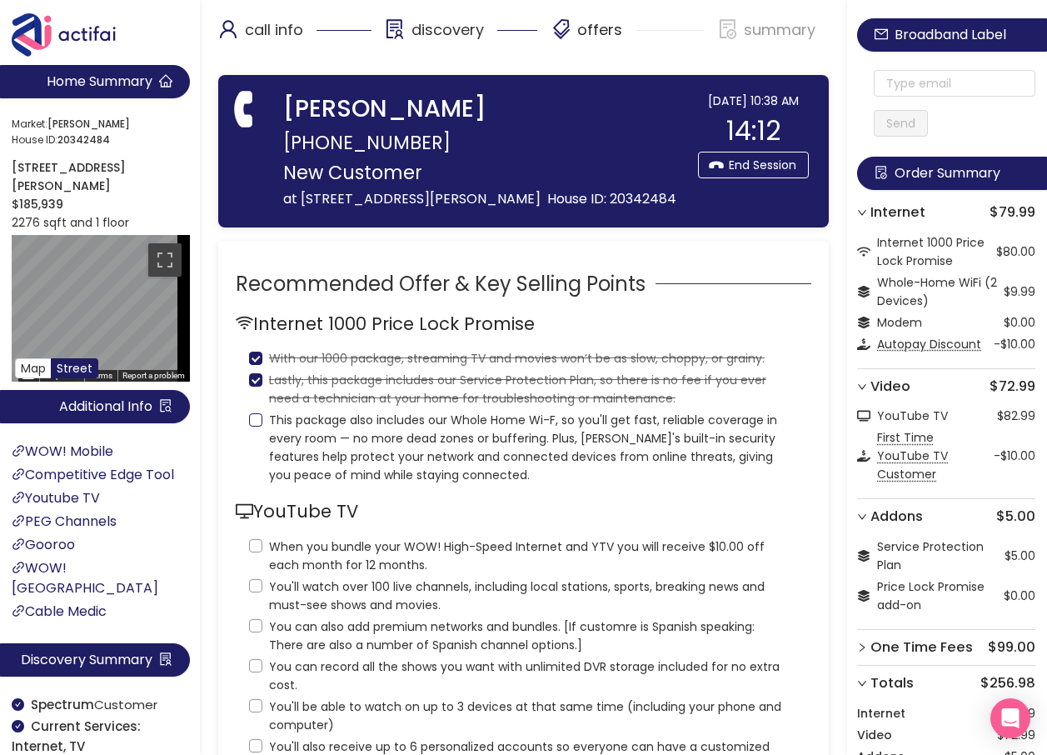
checkbox input "true"
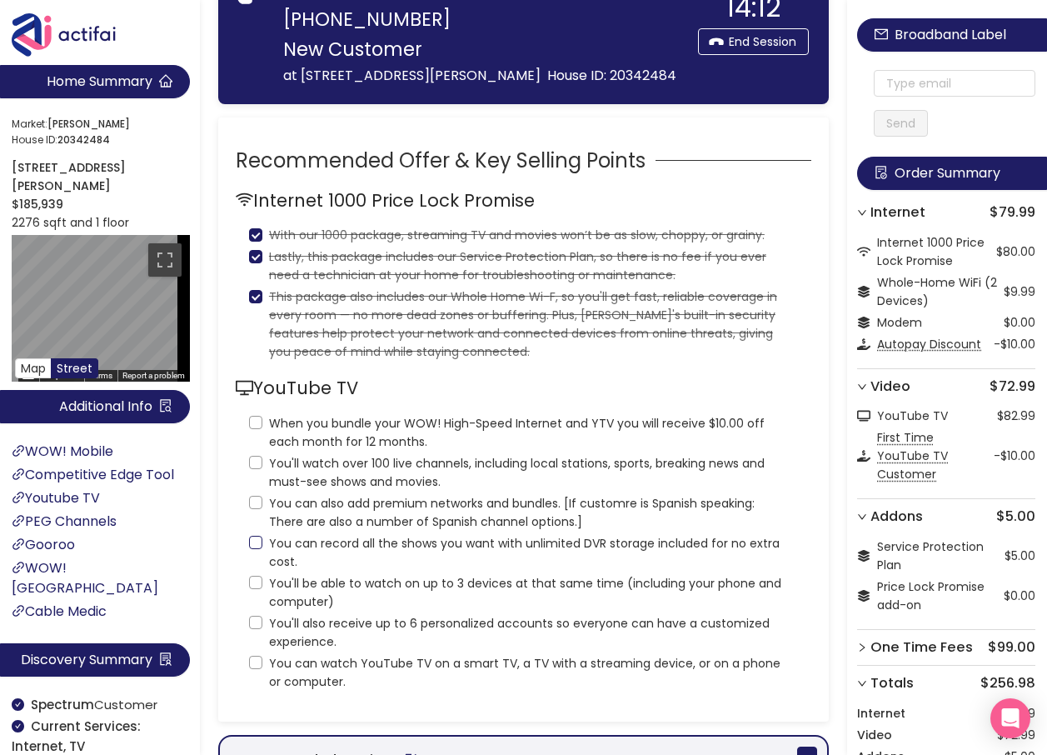
scroll to position [250, 0]
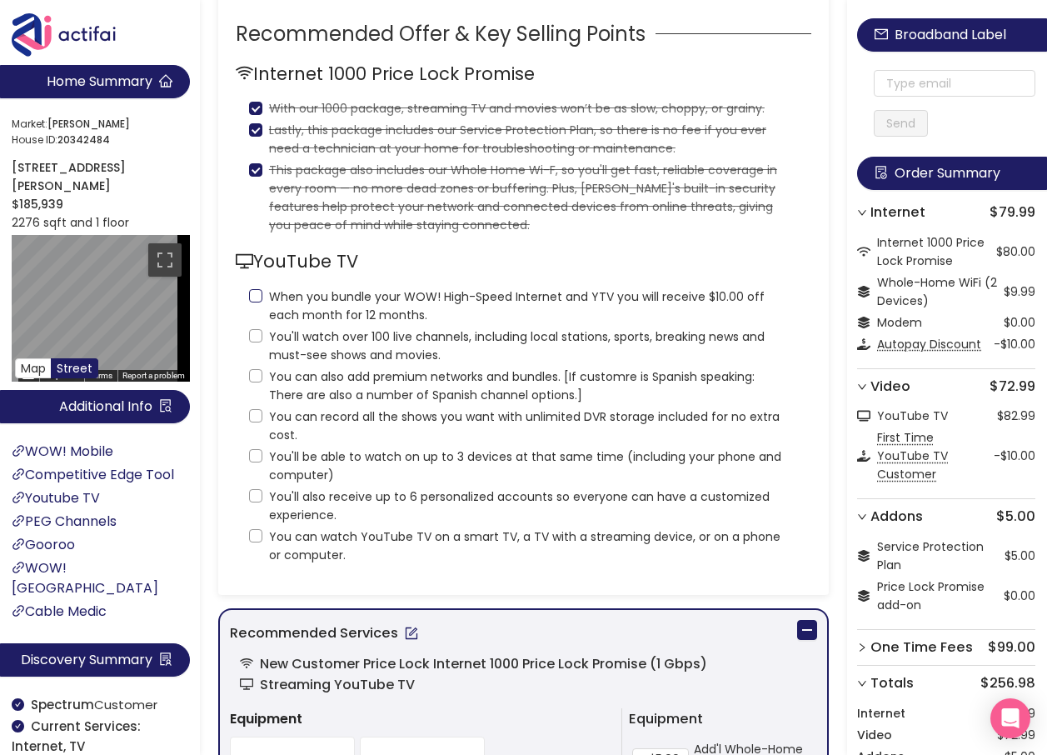
click at [249, 324] on label "When you bundle your WOW! High-Speed Internet and YTV you will receive $10.00 o…" at bounding box center [523, 304] width 549 height 40
click at [249, 302] on input "When you bundle your WOW! High-Speed Internet and YTV you will receive $10.00 o…" at bounding box center [255, 295] width 13 height 13
checkbox input "true"
click at [249, 342] on input "You'll watch over 100 live channels, including local stations, sports, breaking…" at bounding box center [255, 335] width 13 height 13
checkbox input "true"
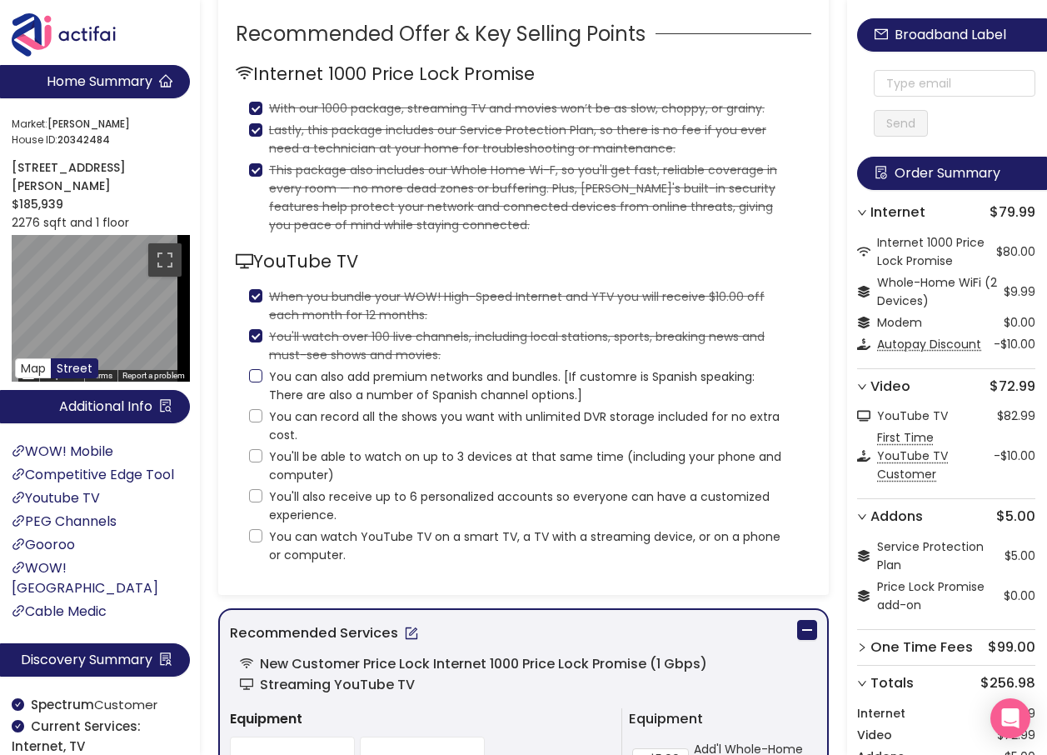
click at [260, 382] on input "You can also add premium networks and bundles. [If customre is Spanish speaking…" at bounding box center [255, 375] width 13 height 13
checkbox input "true"
click at [254, 422] on input "You can record all the shows you want with unlimited DVR storage included for n…" at bounding box center [255, 415] width 13 height 13
checkbox input "true"
click at [257, 462] on input "You'll be able to watch on up to 3 devices at that same time (including your ph…" at bounding box center [255, 455] width 13 height 13
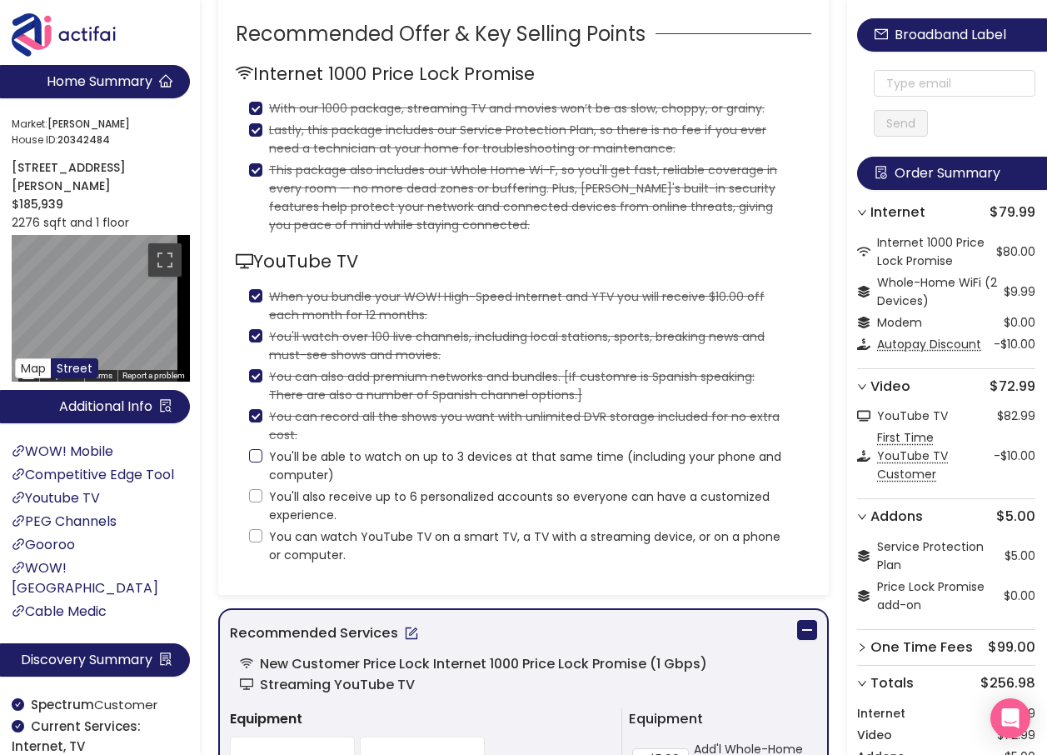
checkbox input "true"
click at [256, 502] on input "You'll also receive up to 6 personalized accounts so everyone can have a custom…" at bounding box center [255, 495] width 13 height 13
checkbox input "true"
click at [255, 542] on input "You can watch YouTube TV on a smart TV, a TV with a streaming device, or on a p…" at bounding box center [255, 535] width 13 height 13
checkbox input "true"
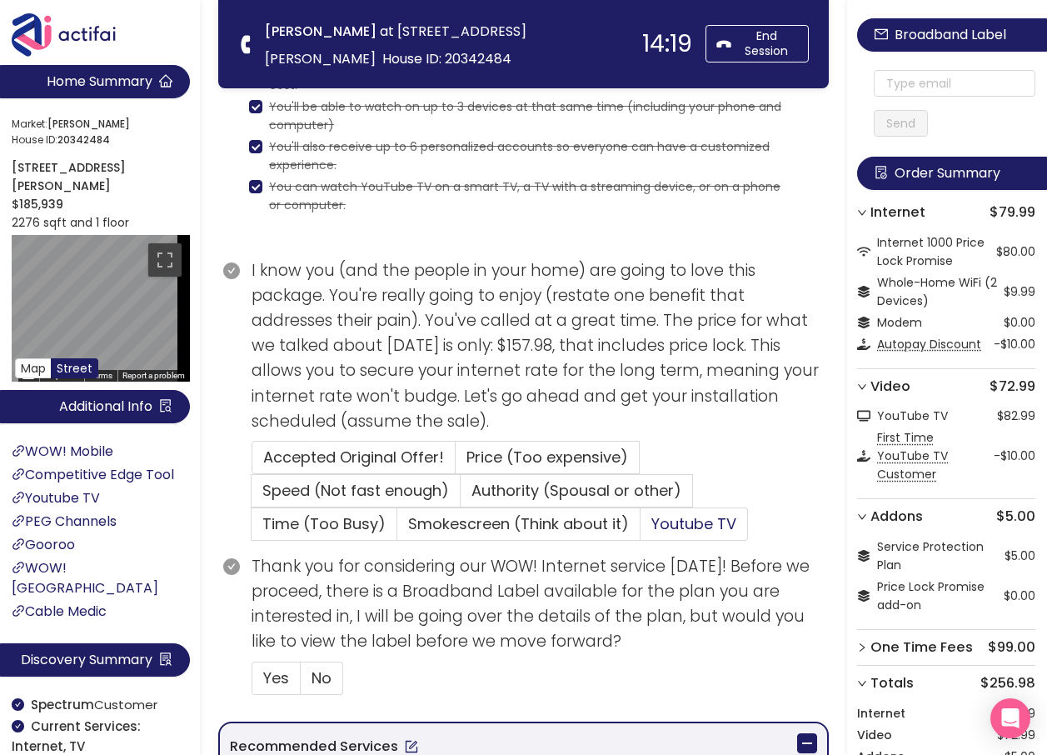
scroll to position [583, 0]
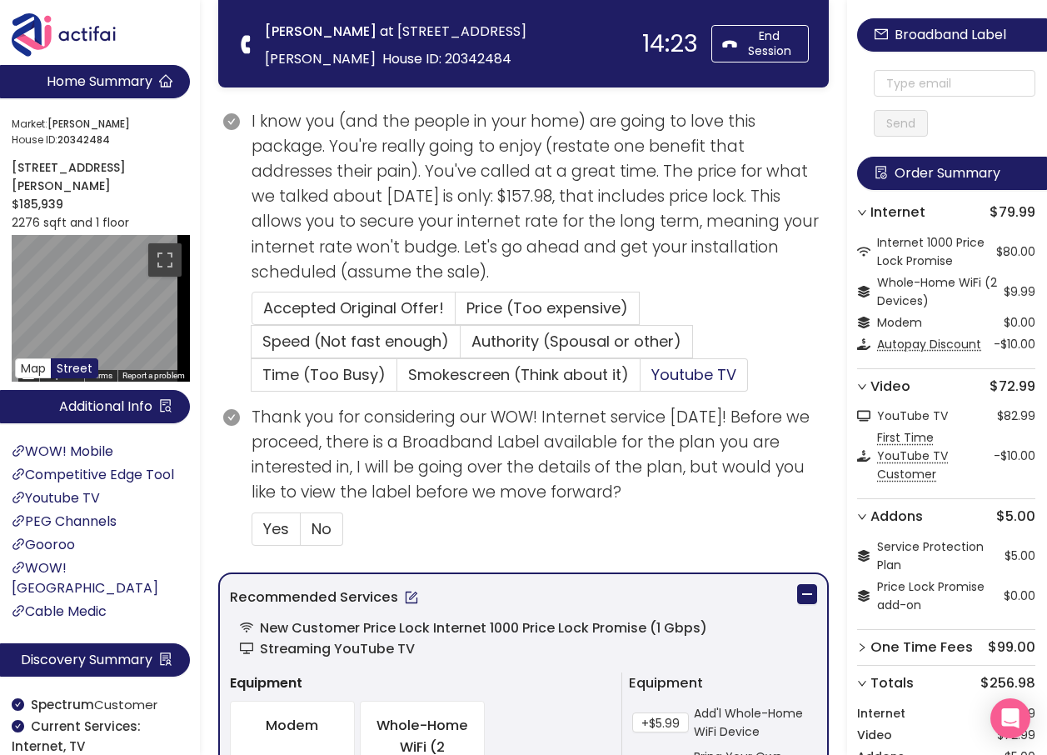
click at [661, 376] on span "Youtube TV" at bounding box center [693, 374] width 85 height 21
click at [641, 380] on input "Youtube TV" at bounding box center [641, 380] width 0 height 0
click at [326, 525] on span "No" at bounding box center [322, 528] width 20 height 21
click at [301, 534] on input "No" at bounding box center [301, 534] width 0 height 0
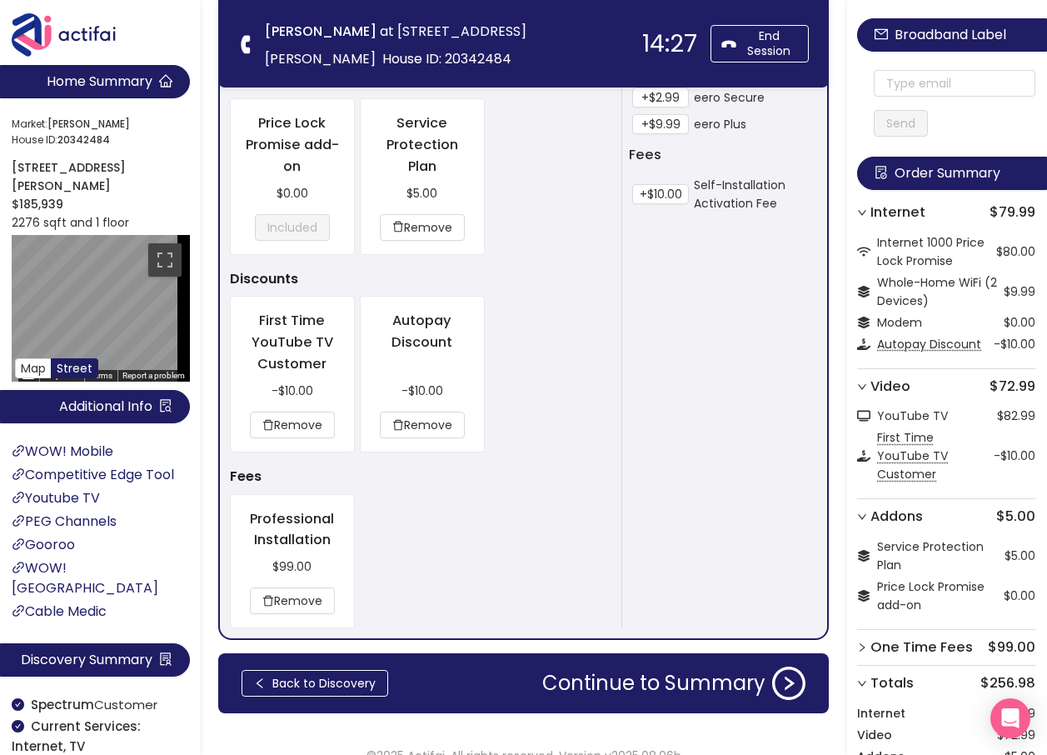
scroll to position [1408, 0]
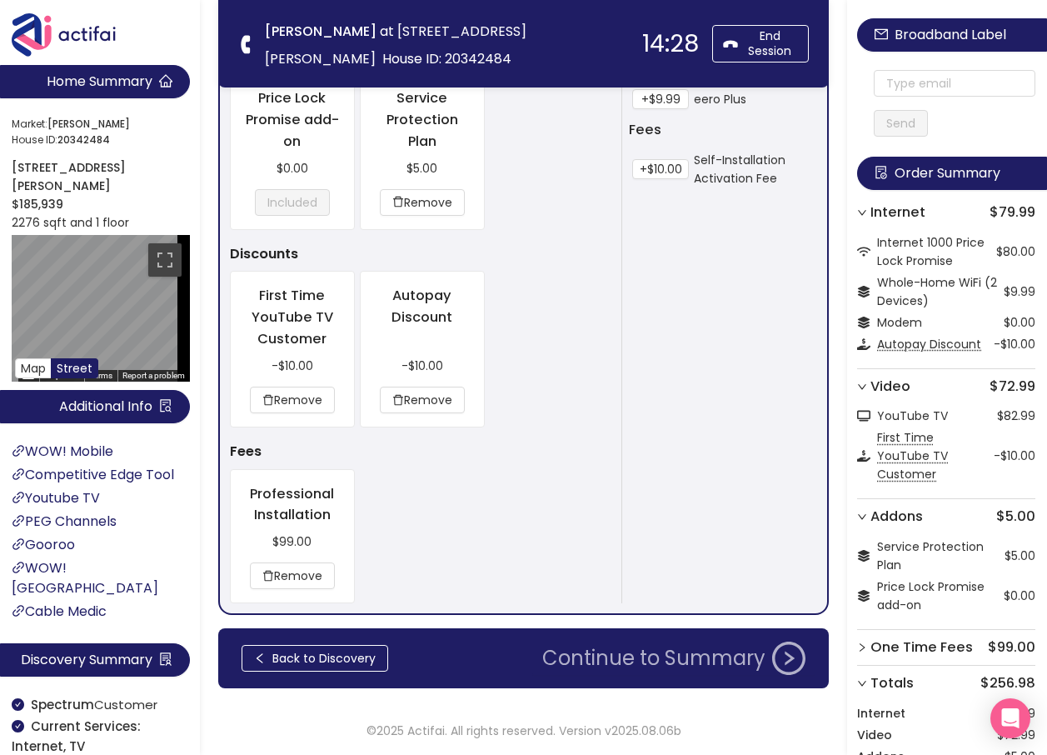
click at [681, 659] on button "Continue to Summary" at bounding box center [673, 657] width 283 height 33
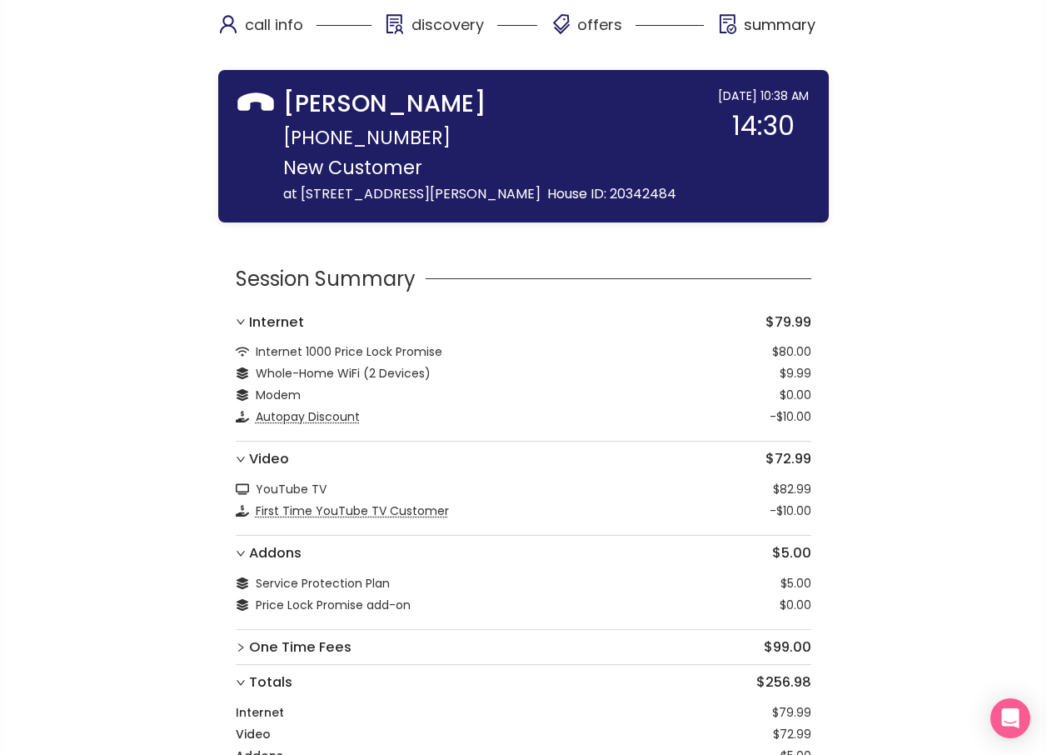
scroll to position [298, 0]
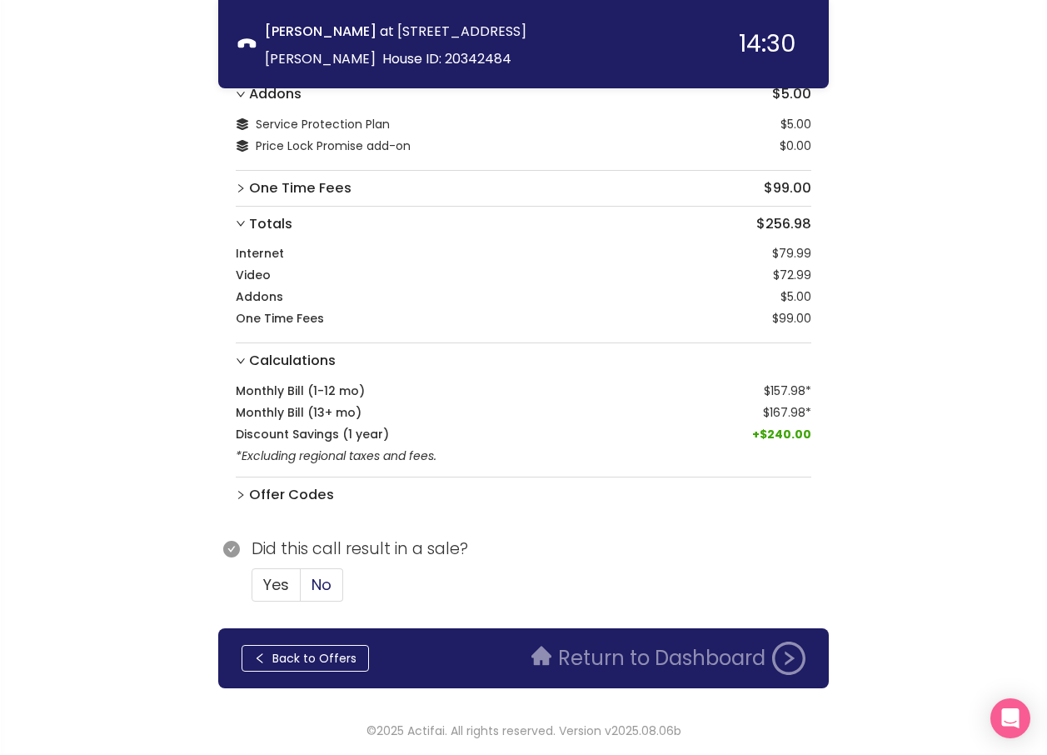
drag, startPoint x: 318, startPoint y: 585, endPoint x: 324, endPoint y: 576, distance: 10.2
click at [318, 584] on span "No" at bounding box center [322, 584] width 20 height 21
click at [301, 590] on input "No" at bounding box center [301, 590] width 0 height 0
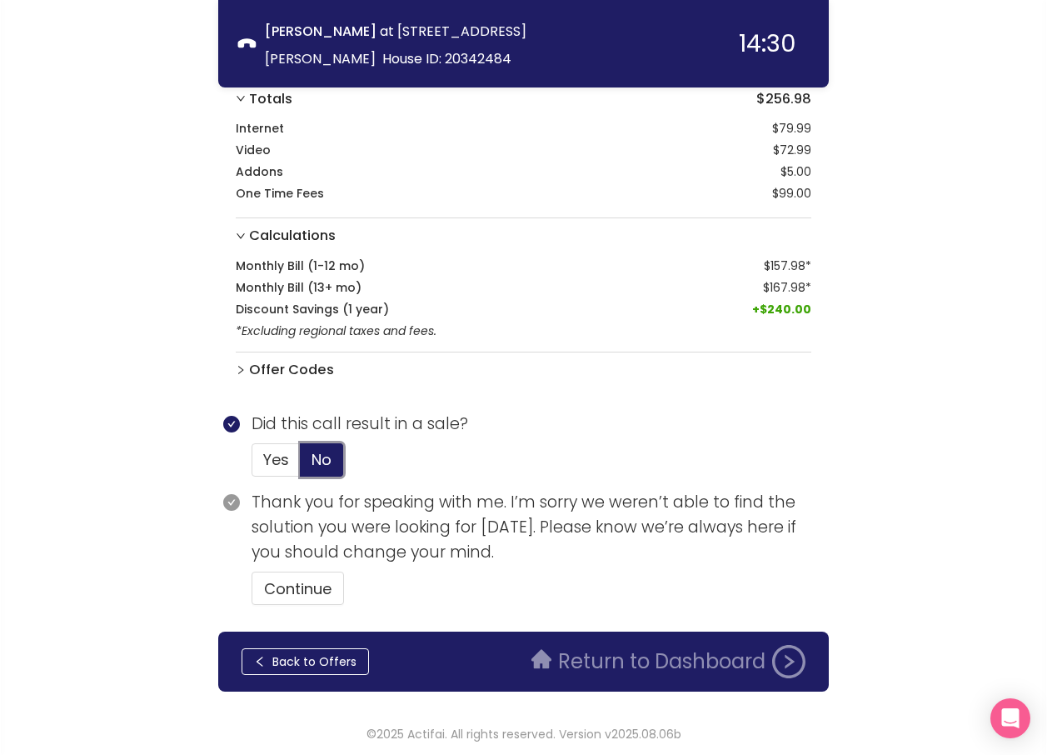
scroll to position [426, 0]
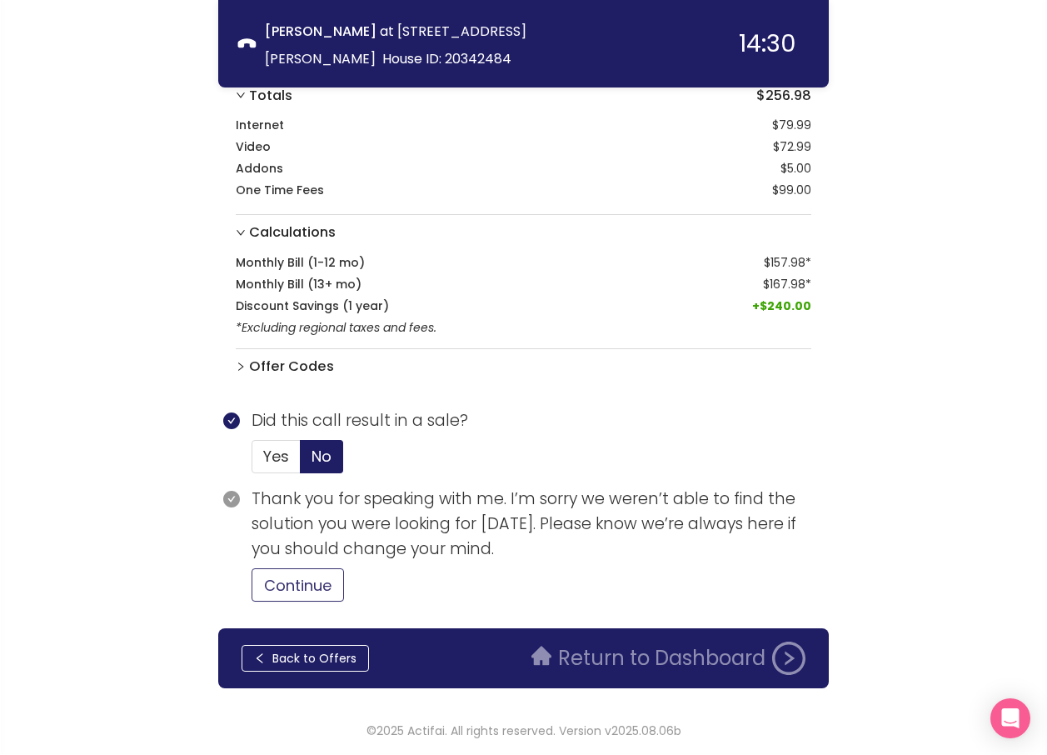
drag, startPoint x: 311, startPoint y: 587, endPoint x: 436, endPoint y: 583, distance: 125.8
click at [312, 587] on button "Continue" at bounding box center [298, 584] width 92 height 33
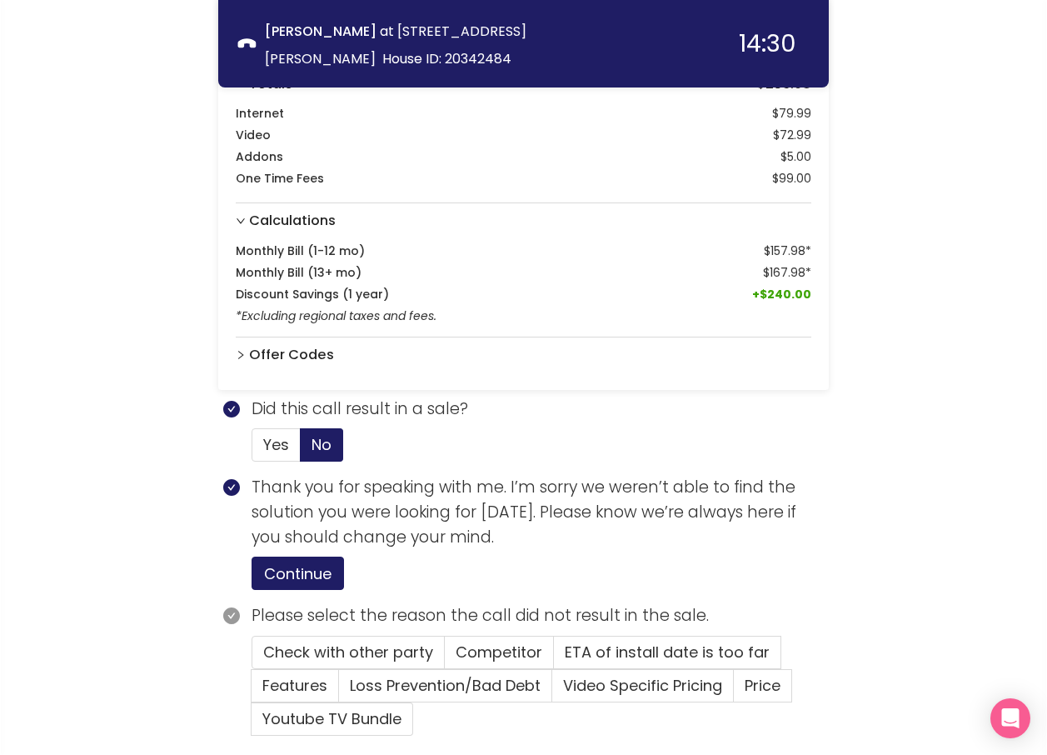
scroll to position [572, 0]
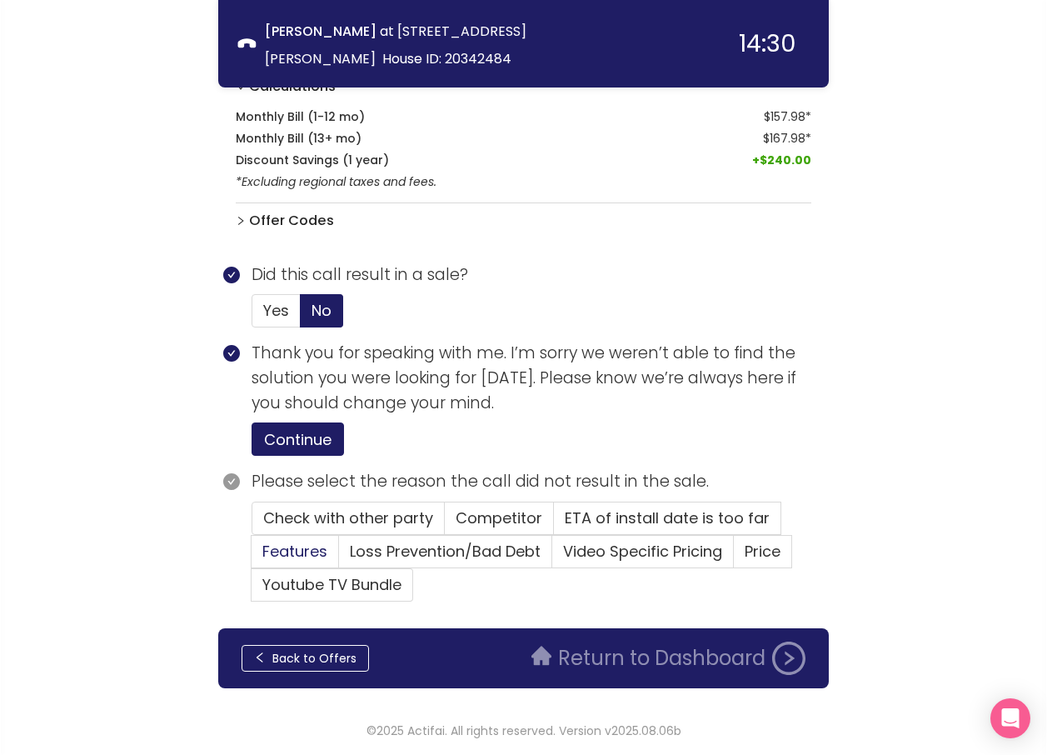
drag, startPoint x: 265, startPoint y: 551, endPoint x: 282, endPoint y: 553, distance: 16.7
click at [266, 551] on span "Features" at bounding box center [294, 551] width 65 height 21
click at [252, 556] on input "Features" at bounding box center [252, 556] width 0 height 0
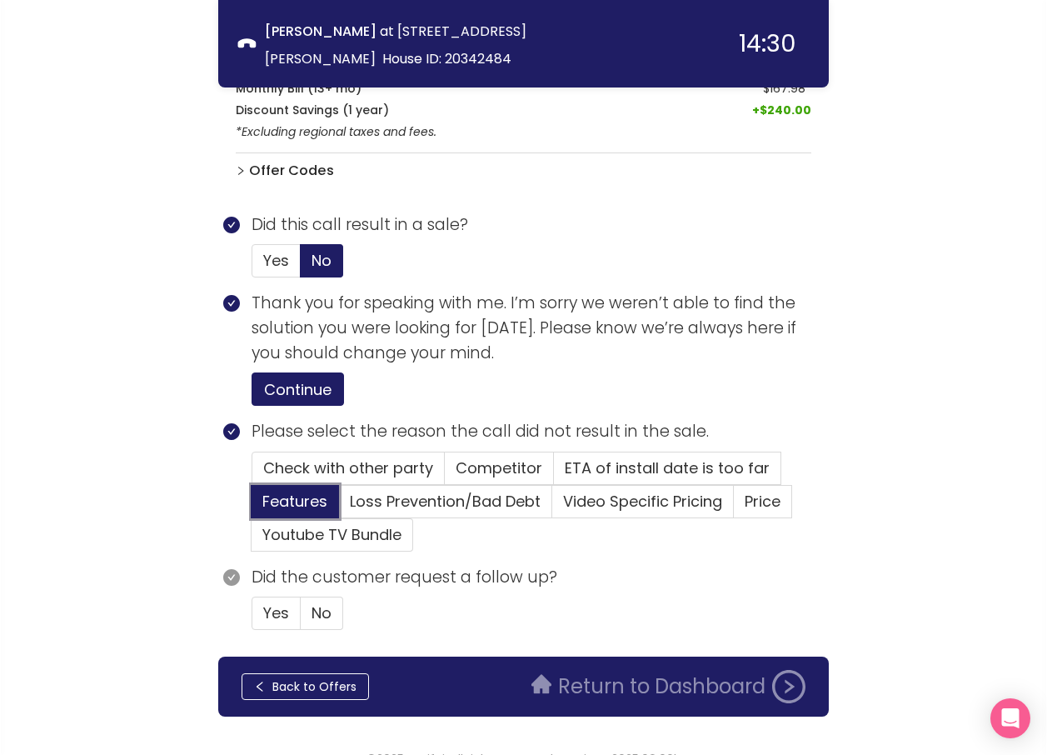
scroll to position [651, 0]
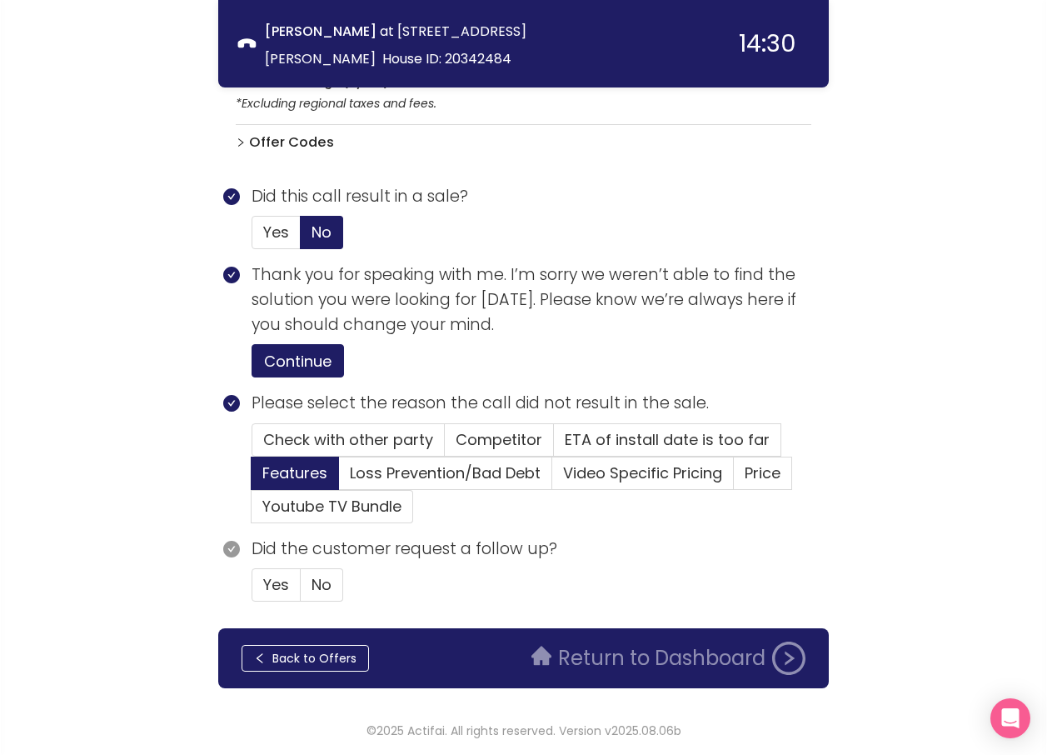
drag, startPoint x: 317, startPoint y: 596, endPoint x: 369, endPoint y: 578, distance: 54.5
click at [318, 490] on label "No" at bounding box center [295, 472] width 87 height 33
click at [301, 590] on input "No" at bounding box center [301, 590] width 0 height 0
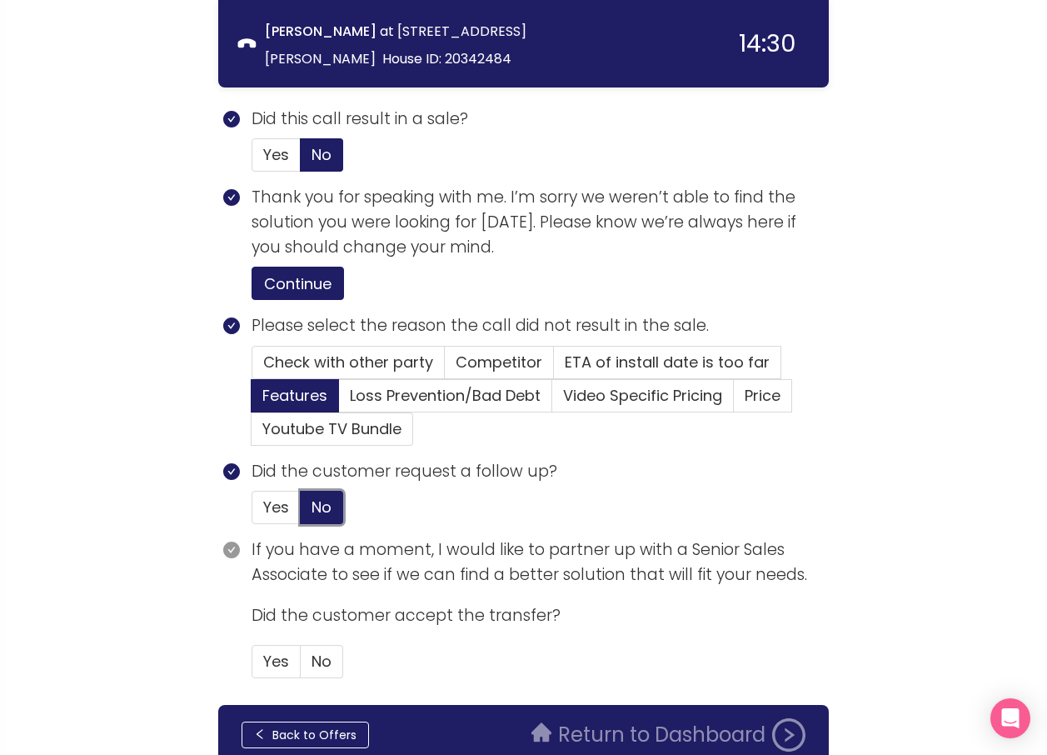
scroll to position [805, 0]
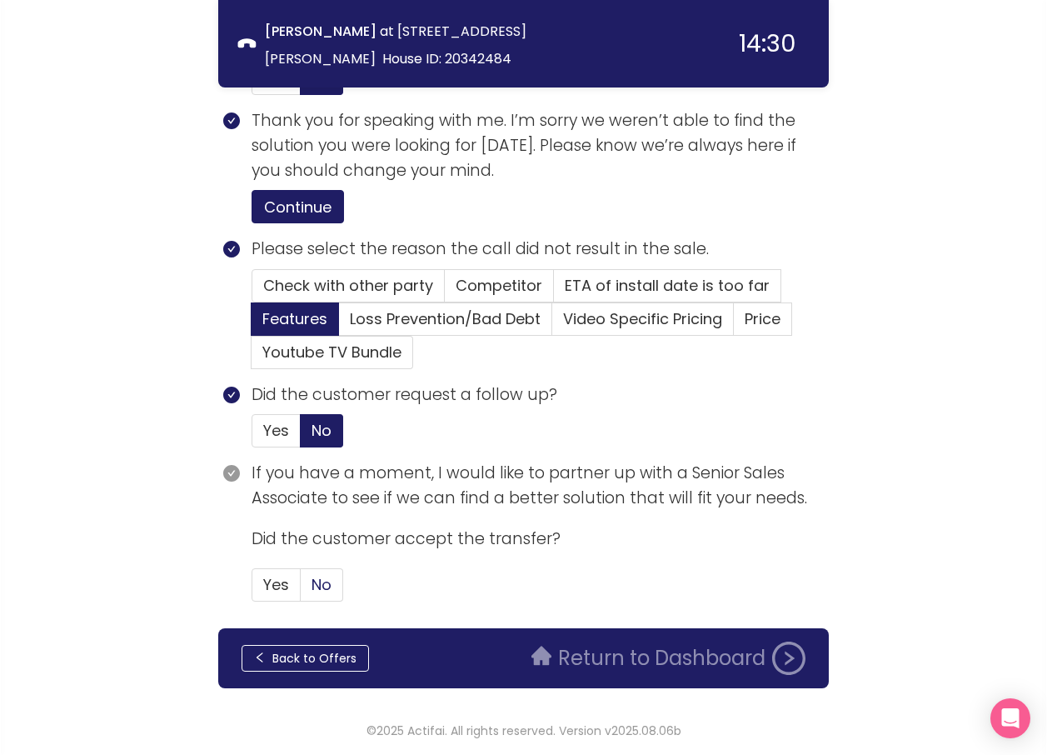
click at [325, 583] on span "No" at bounding box center [322, 584] width 20 height 21
click at [301, 590] on input "No" at bounding box center [301, 590] width 0 height 0
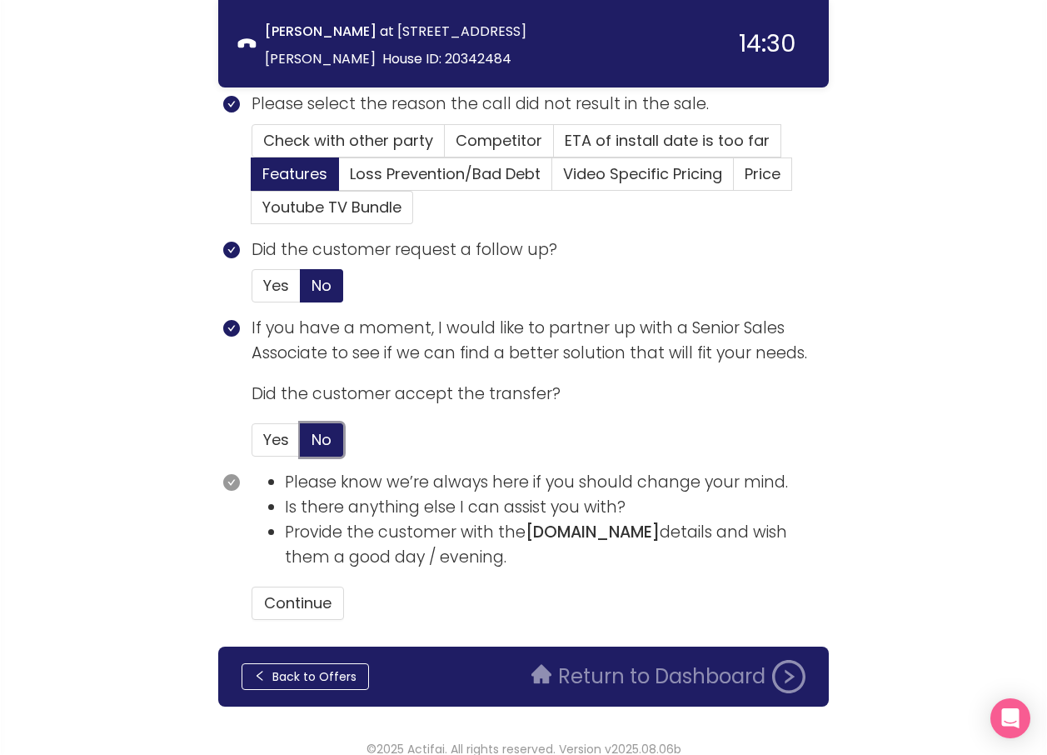
scroll to position [968, 0]
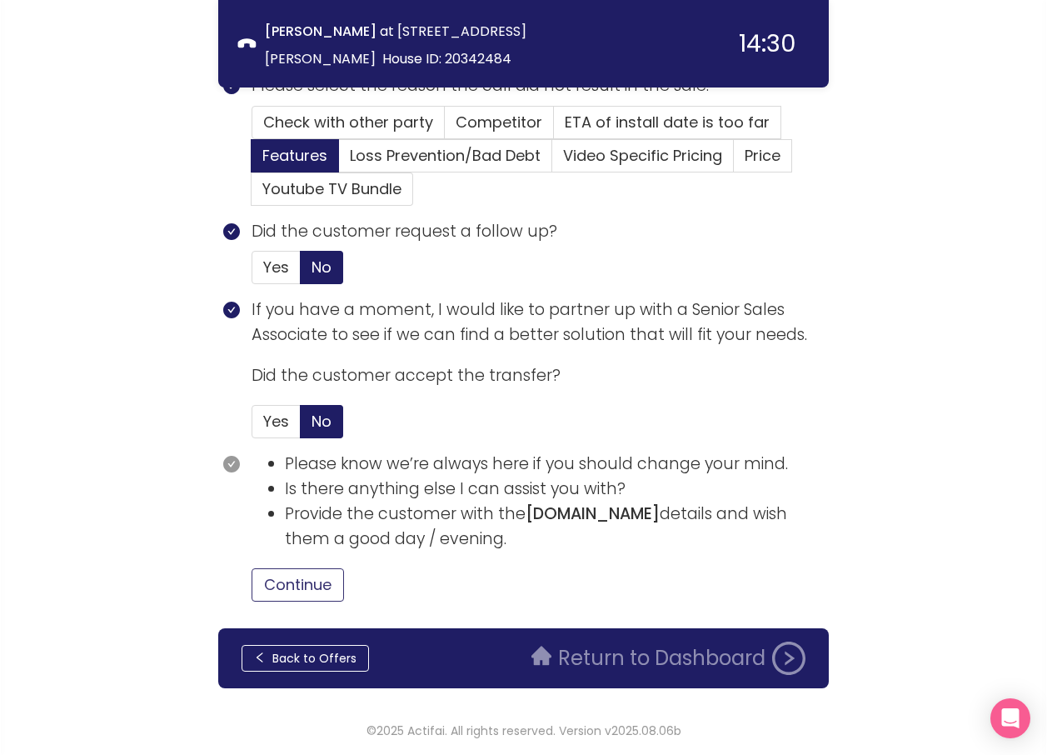
click at [324, 585] on button "Continue" at bounding box center [298, 584] width 92 height 33
click at [599, 660] on button "Return to Dashboard" at bounding box center [668, 657] width 294 height 33
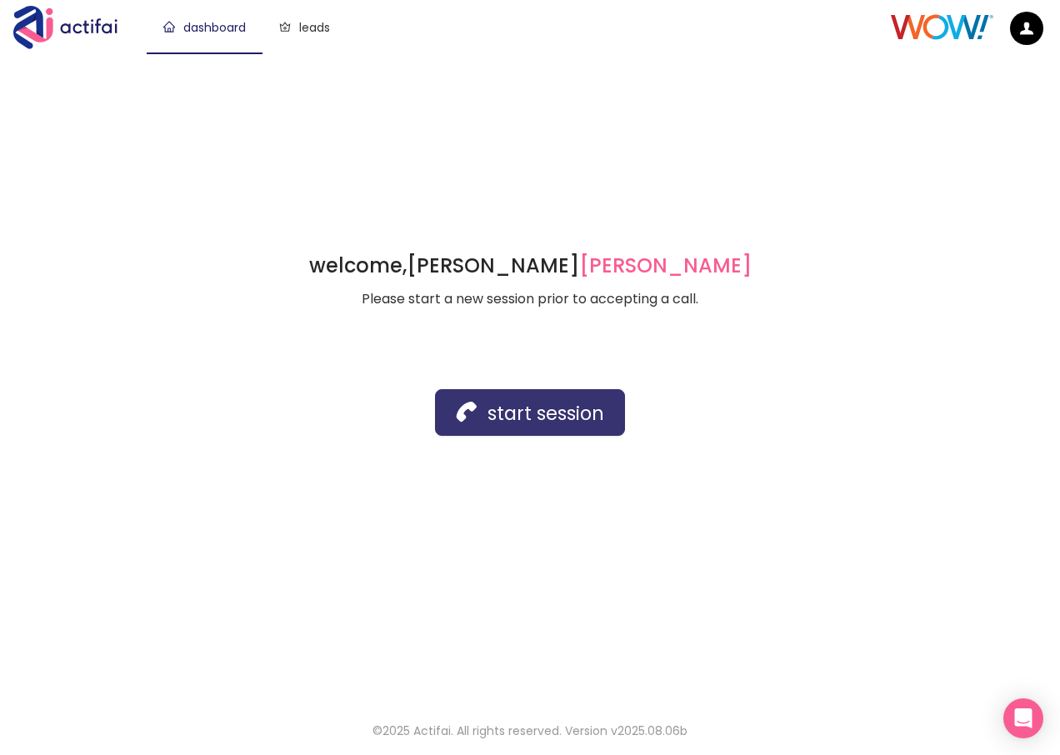
click at [531, 421] on button "start session" at bounding box center [530, 412] width 190 height 47
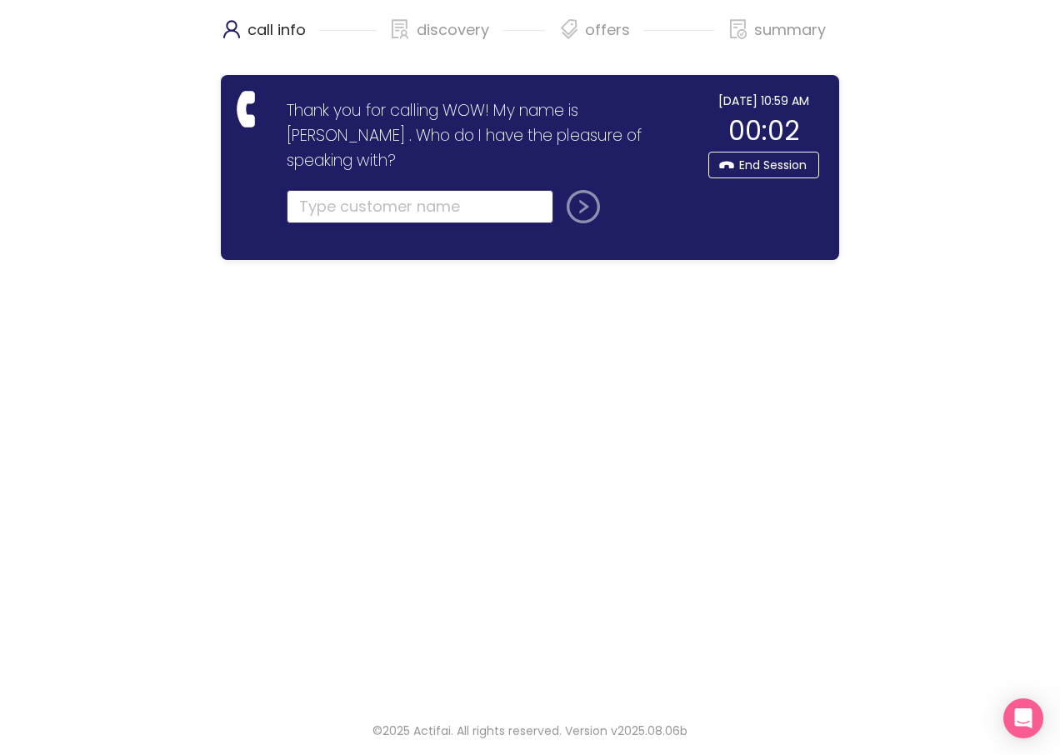
click at [346, 190] on input "text" at bounding box center [420, 206] width 267 height 33
click at [342, 190] on input "text" at bounding box center [420, 206] width 267 height 33
type input "[PERSON_NAME]"
click at [560, 190] on button "submit" at bounding box center [580, 206] width 40 height 33
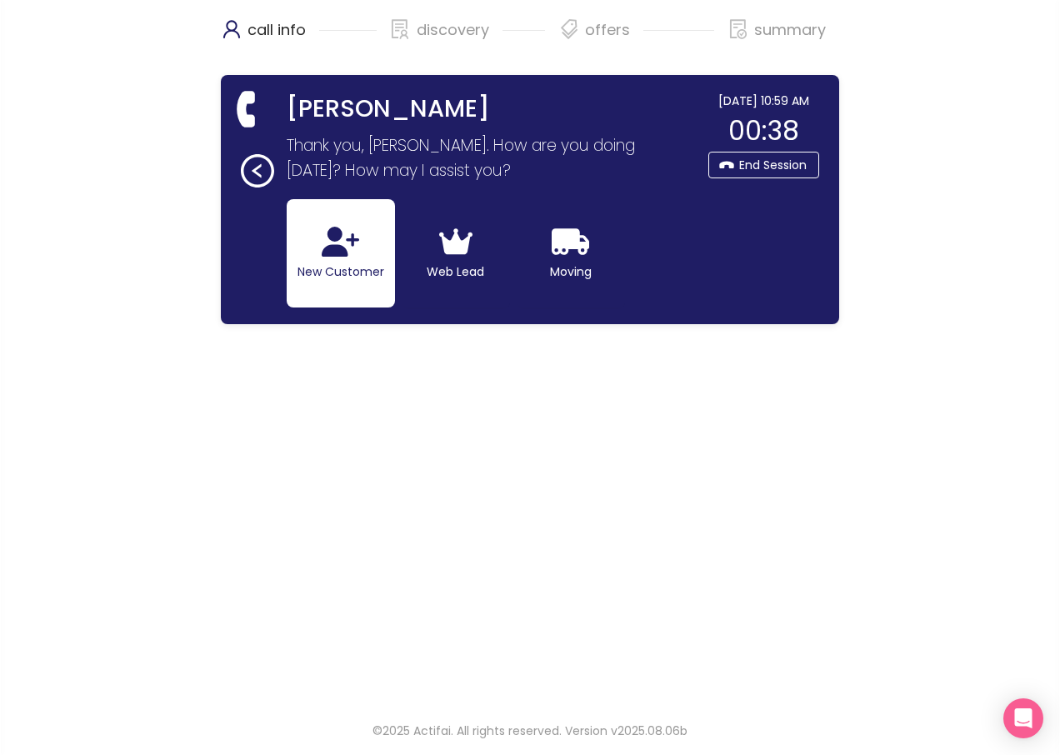
click at [362, 270] on button "New Customer" at bounding box center [341, 253] width 108 height 108
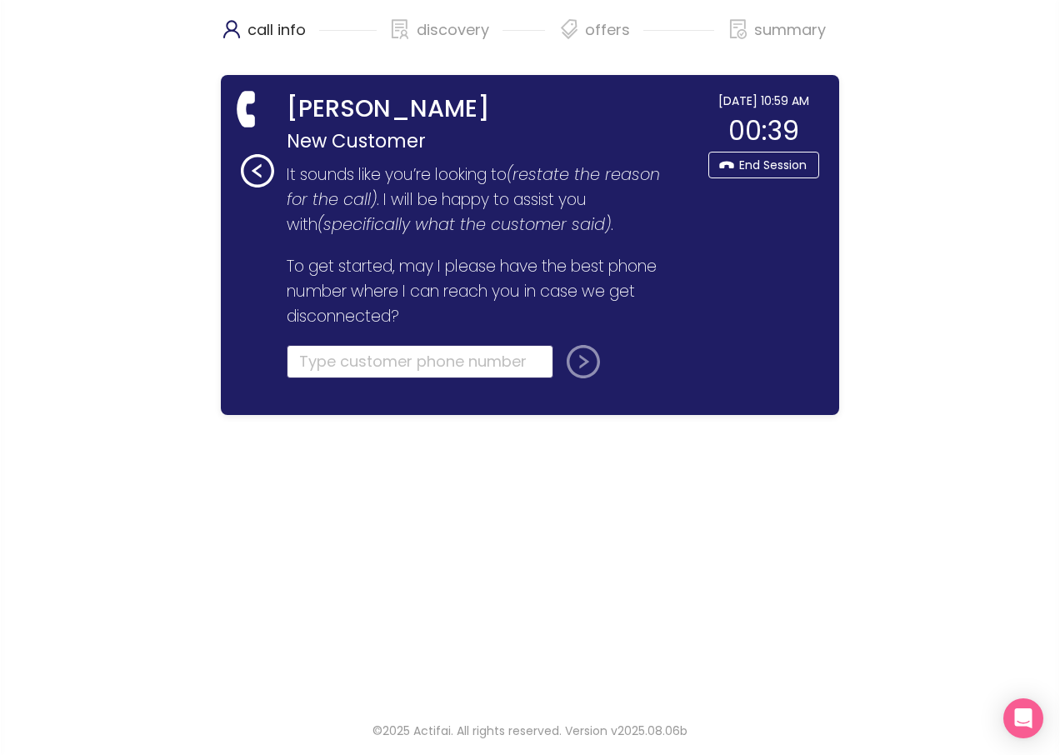
click at [337, 366] on input "tel" at bounding box center [420, 361] width 267 height 33
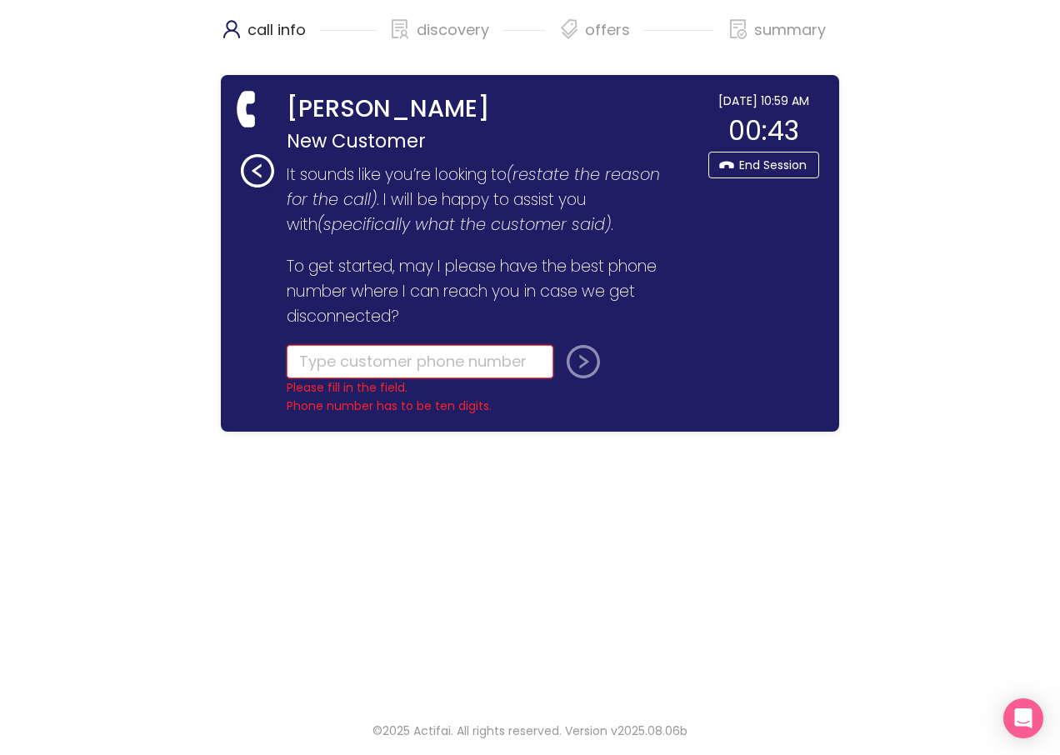
click at [386, 368] on input "tel" at bounding box center [420, 361] width 267 height 33
type input "[PHONE_NUMBER]"
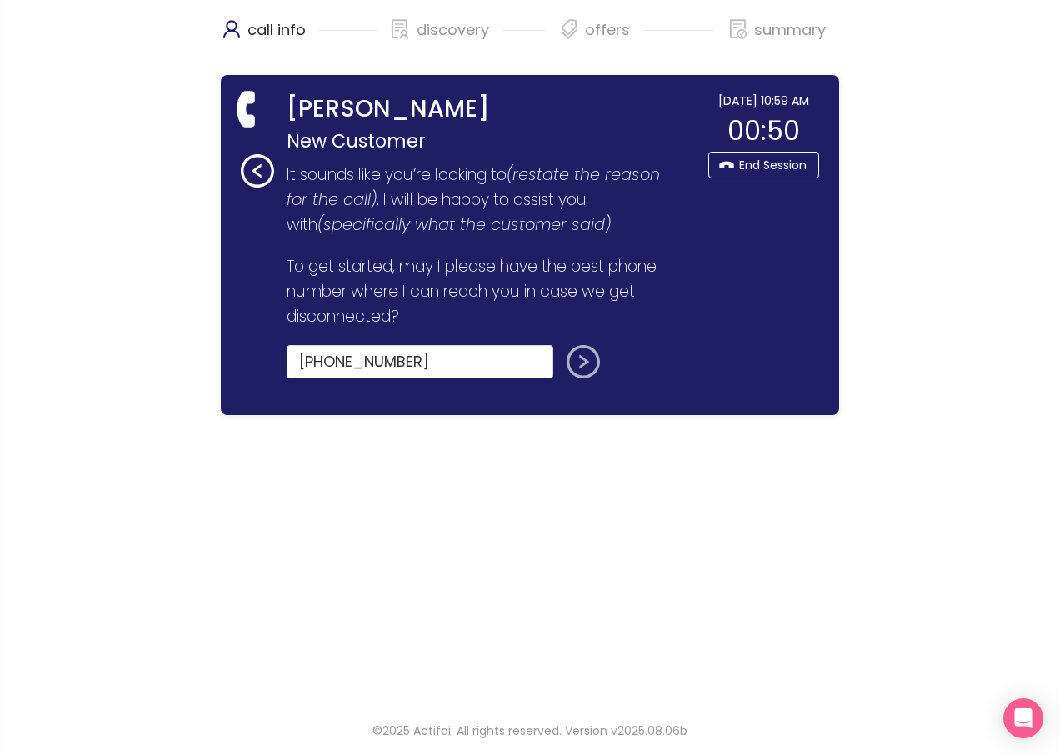
click at [593, 358] on button "submit" at bounding box center [580, 361] width 40 height 33
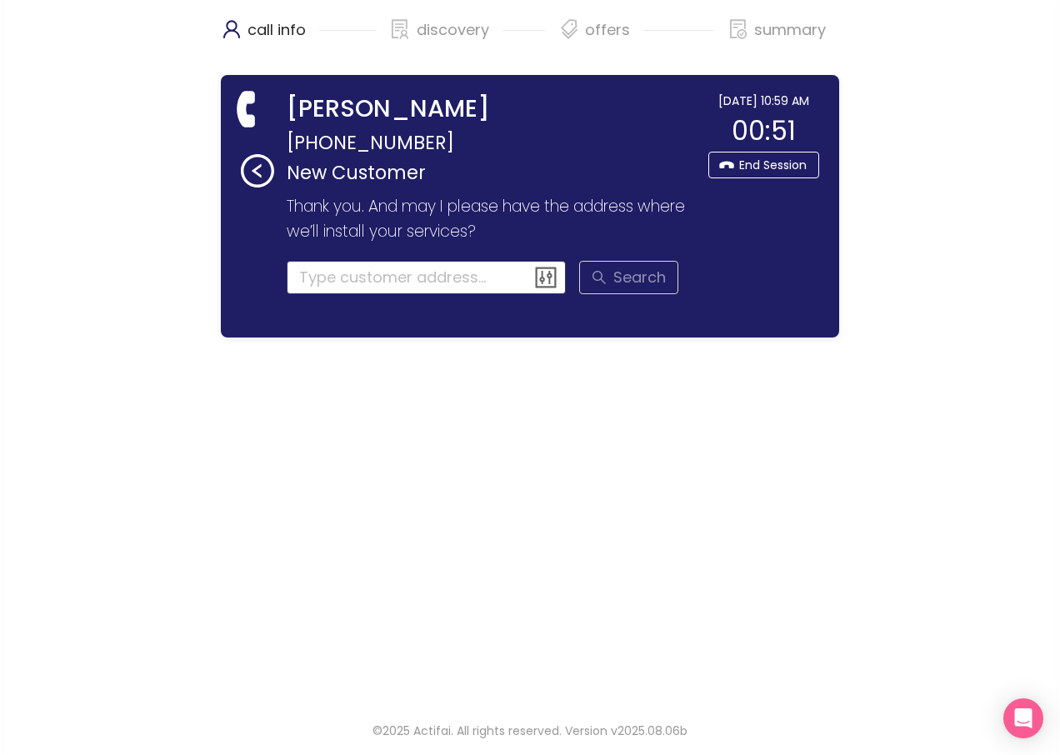
click at [307, 278] on input at bounding box center [427, 277] width 280 height 33
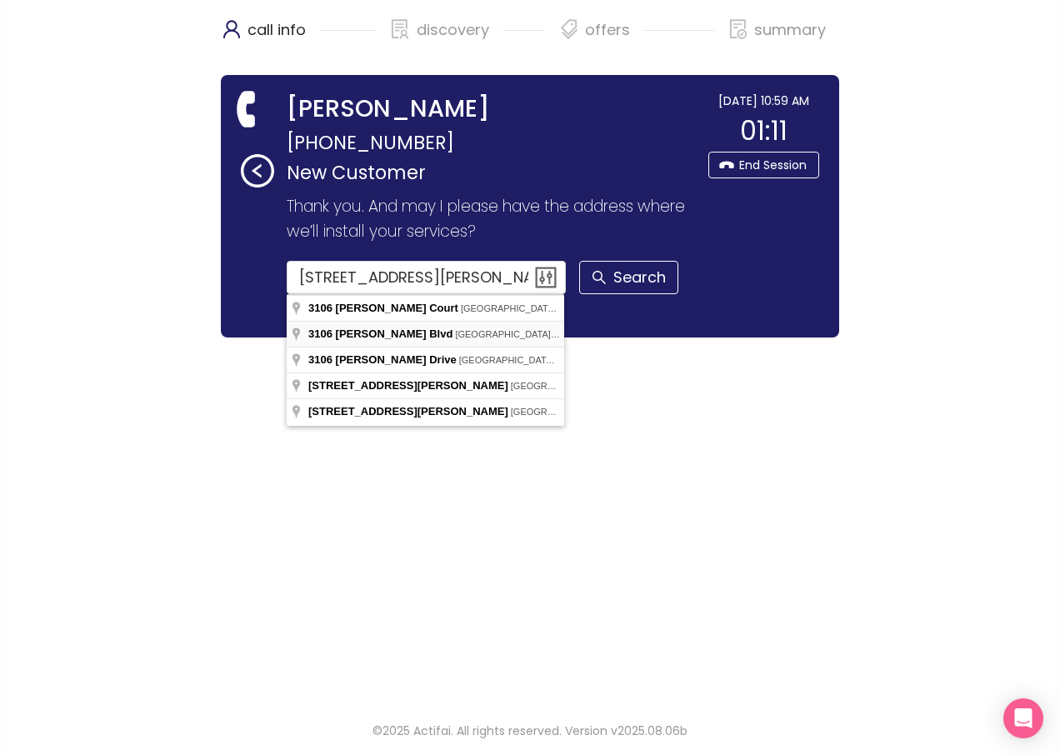
type input "[STREET_ADDRESS][PERSON_NAME]"
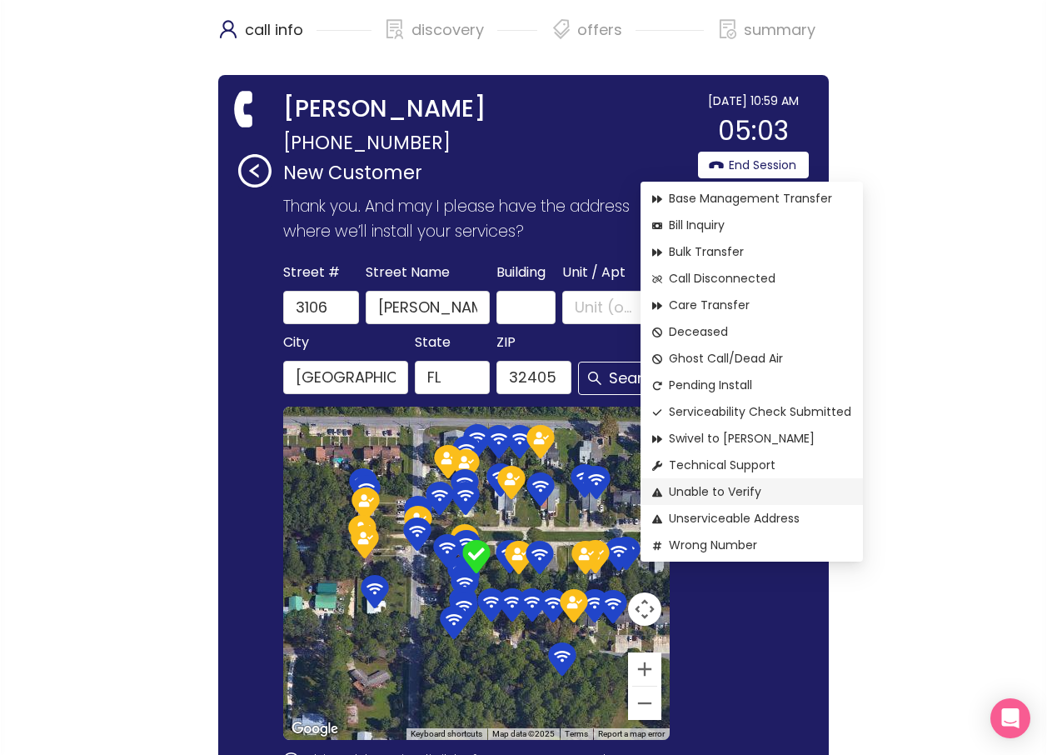
click at [724, 489] on span "Unable to Verify" at bounding box center [751, 491] width 199 height 18
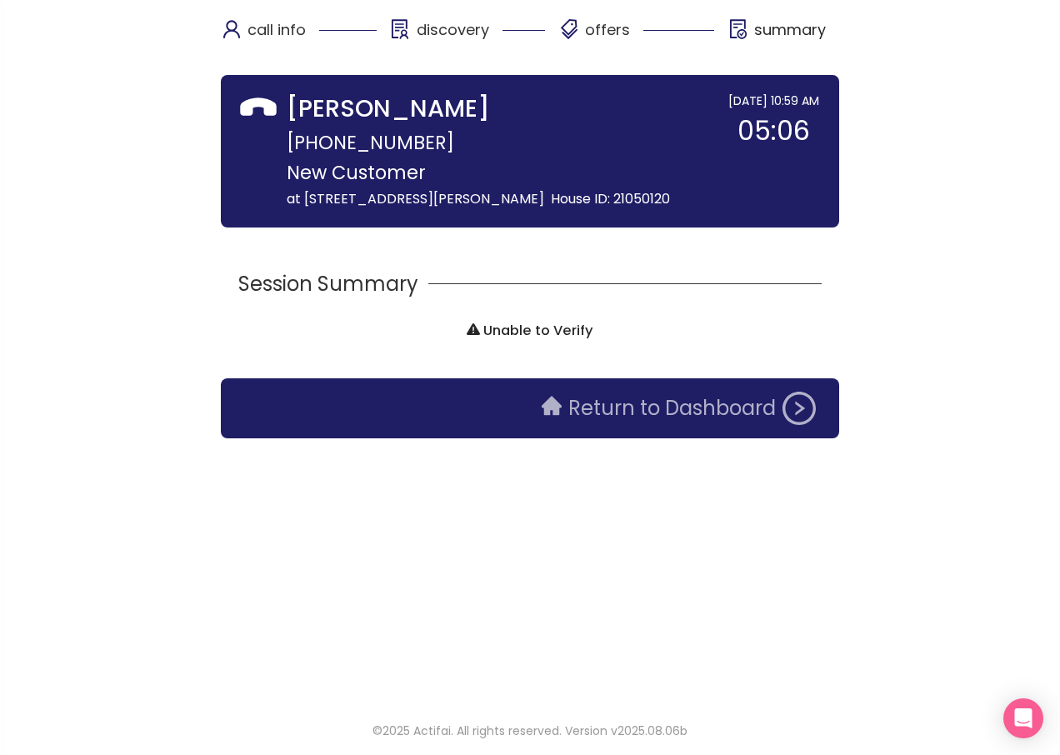
click at [623, 411] on button "Return to Dashboard" at bounding box center [678, 407] width 294 height 33
